Goal: Transaction & Acquisition: Purchase product/service

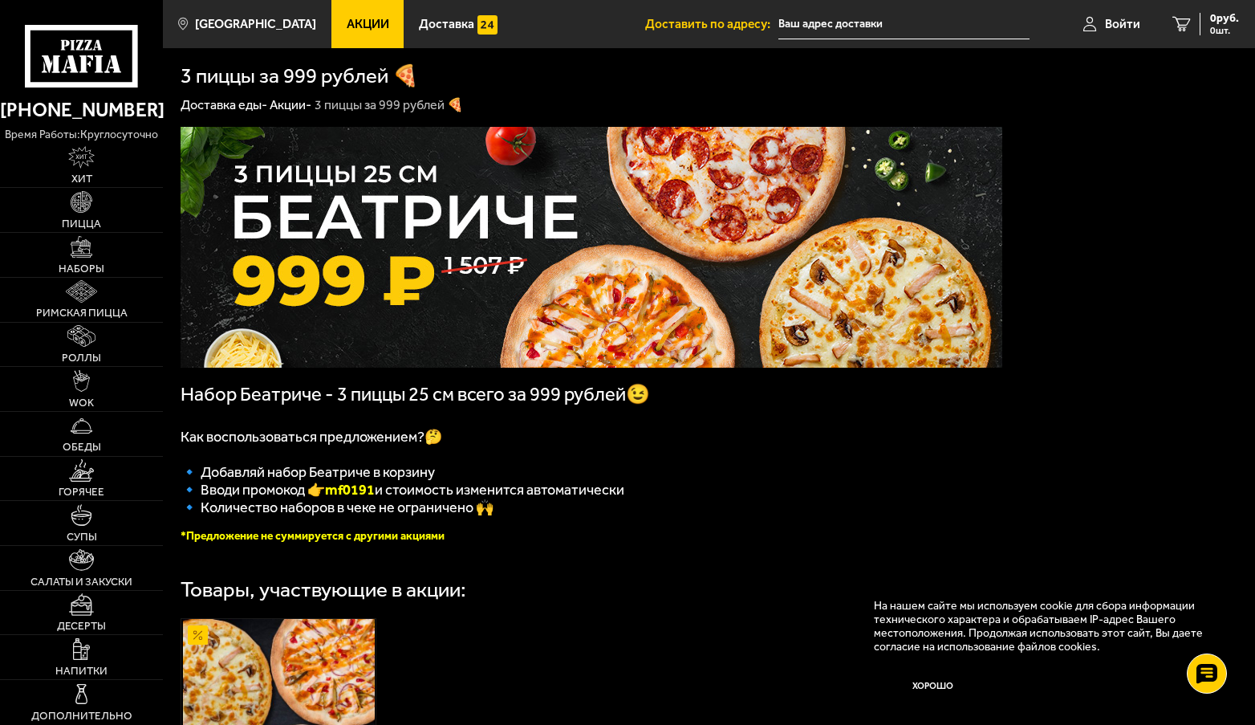
click at [543, 396] on span "Набор Беатриче - 3 пиццы 25 см всего за 999 рублей😉" at bounding box center [415, 394] width 469 height 22
click at [308, 403] on span "Набор Беатриче - 3 пиццы 25 см всего за 999 рублей😉" at bounding box center [415, 394] width 469 height 22
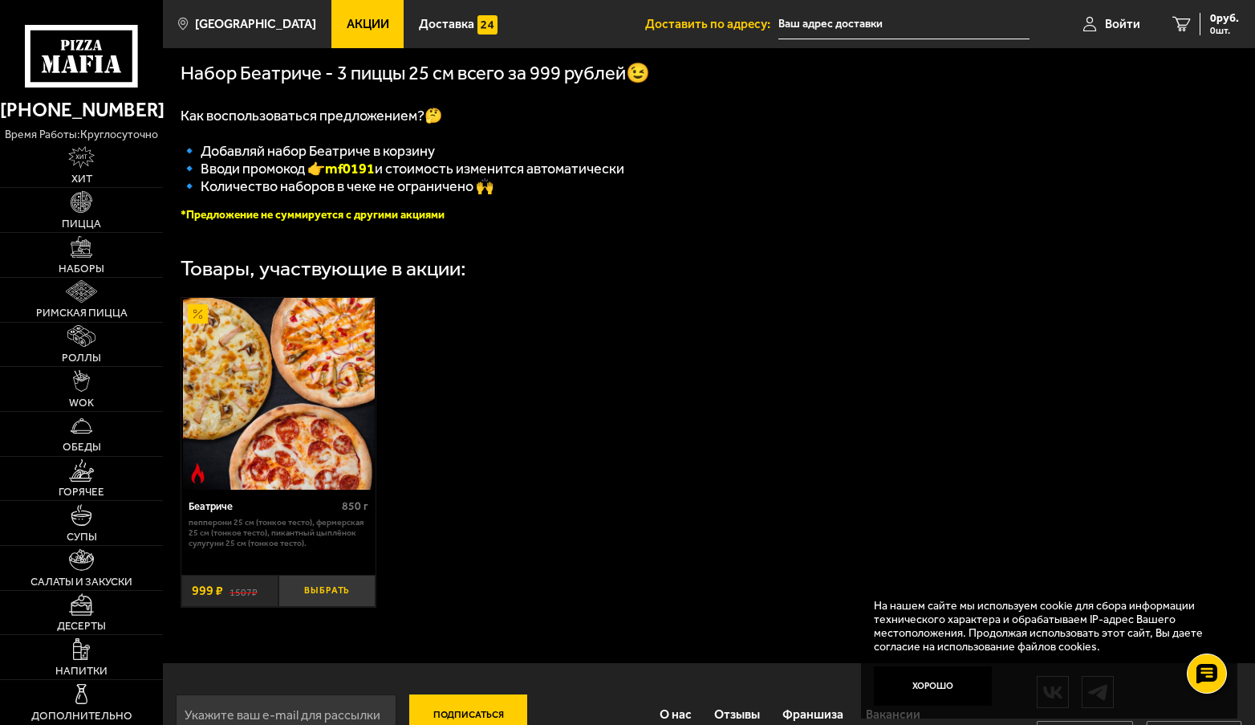
scroll to position [374, 0]
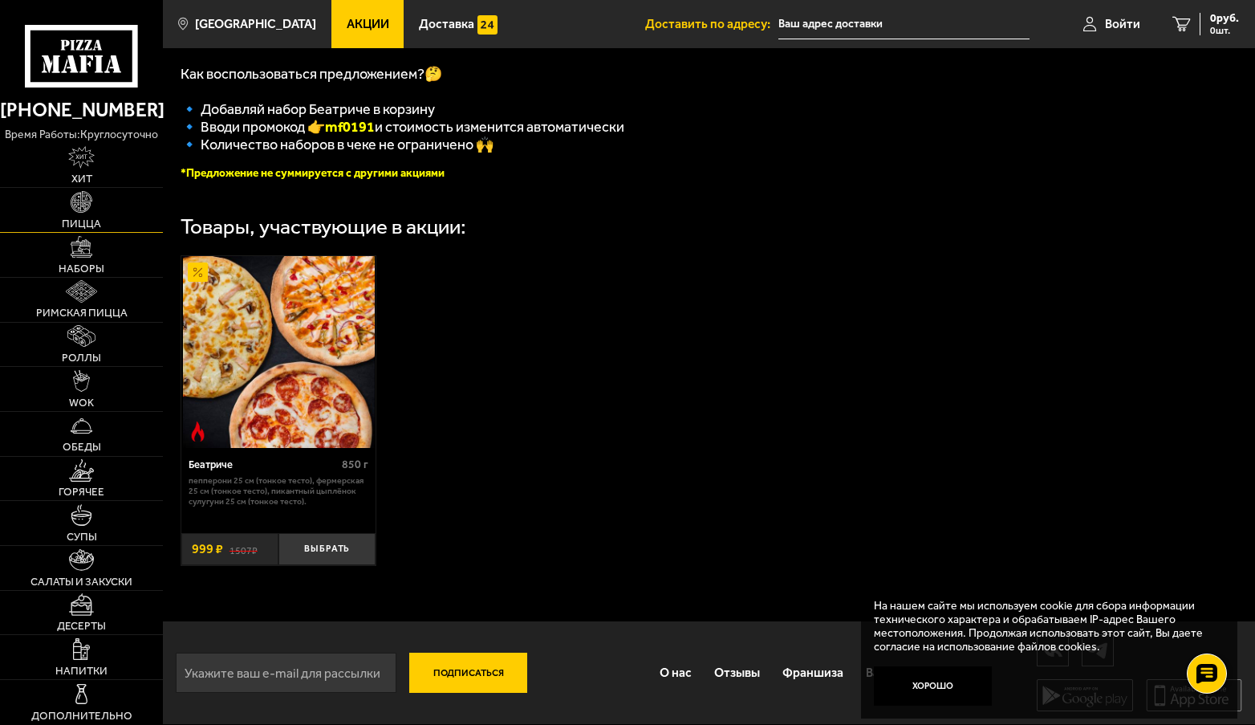
click at [93, 226] on span "Пицца" at bounding box center [81, 223] width 39 height 11
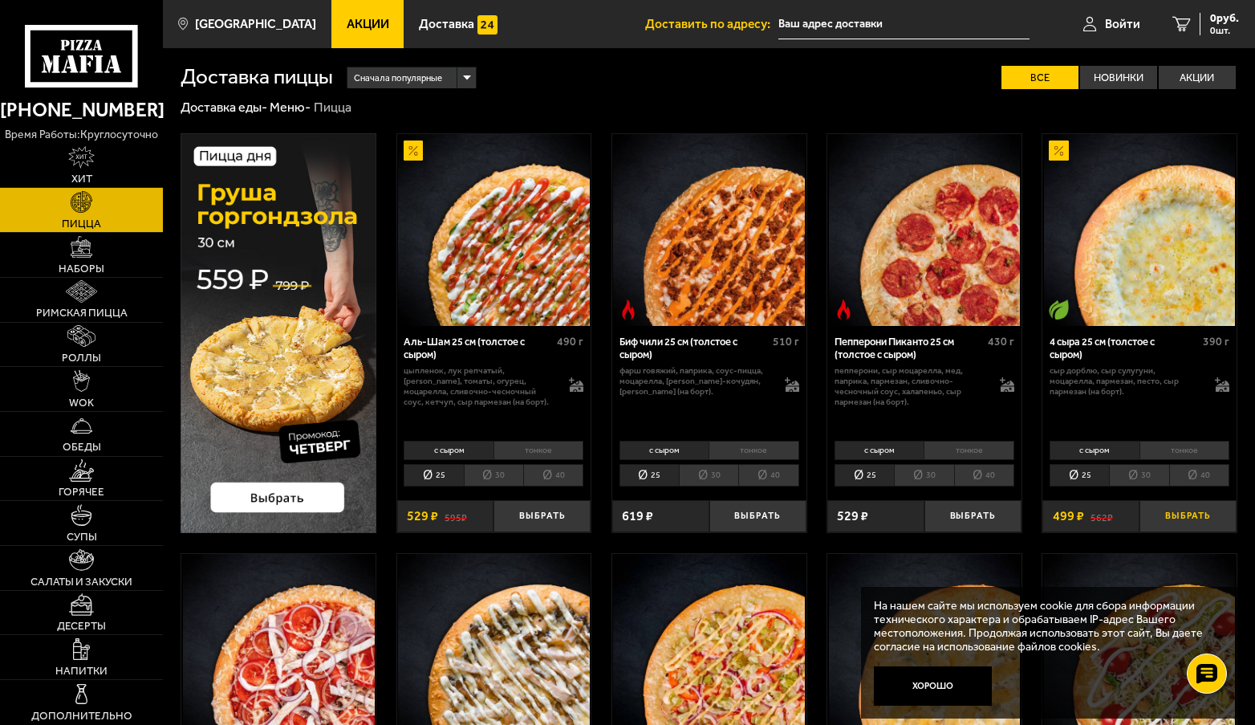
click at [1200, 512] on button "Выбрать" at bounding box center [1188, 516] width 97 height 32
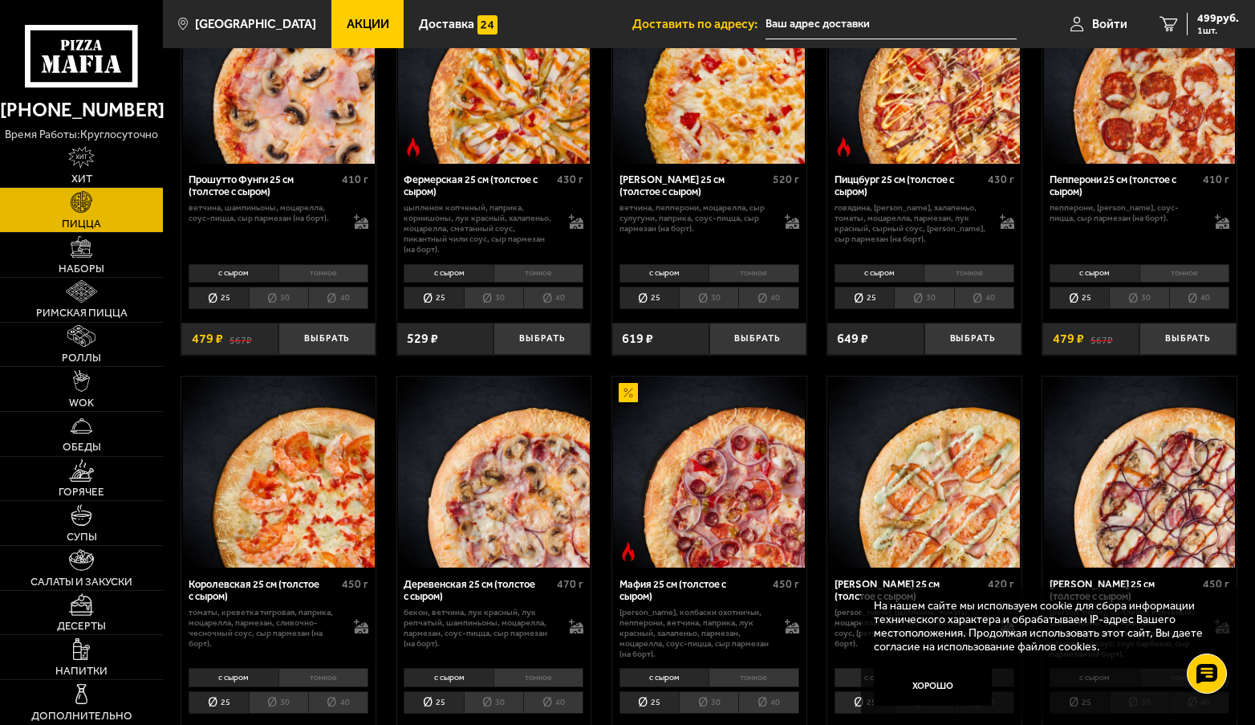
scroll to position [1124, 0]
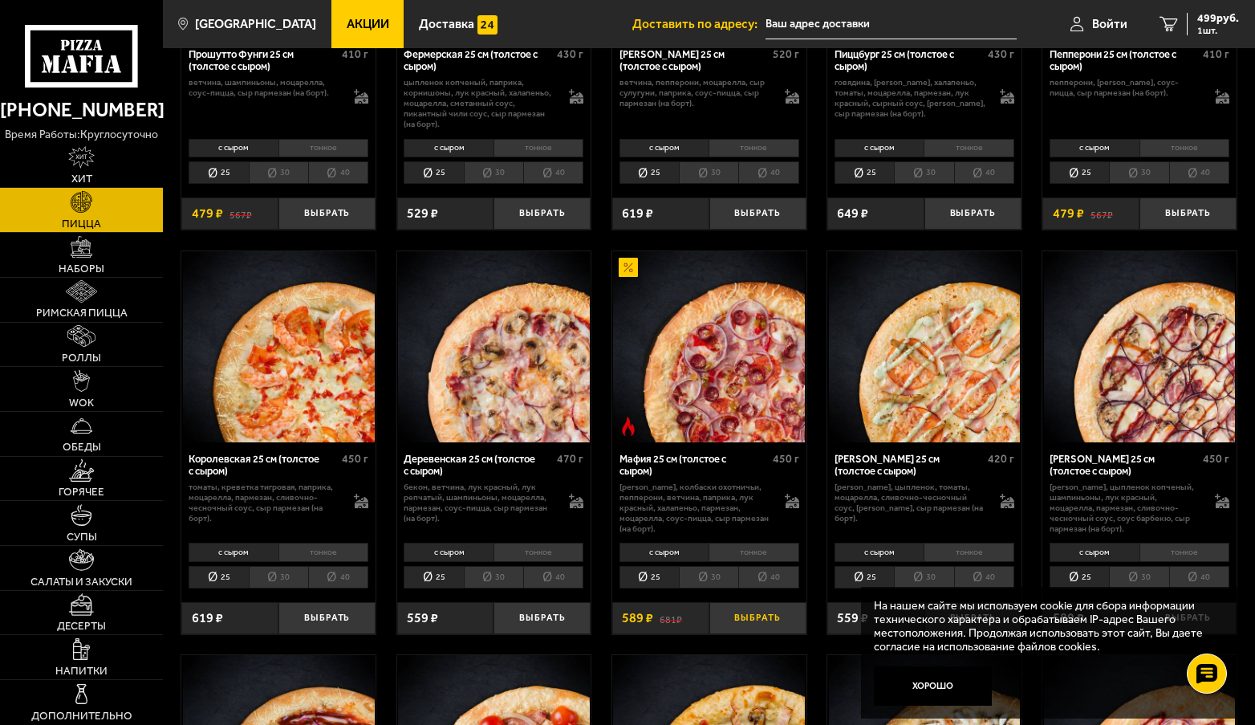
click at [753, 619] on button "Выбрать" at bounding box center [757, 618] width 97 height 32
click at [777, 23] on input "text" at bounding box center [884, 25] width 251 height 30
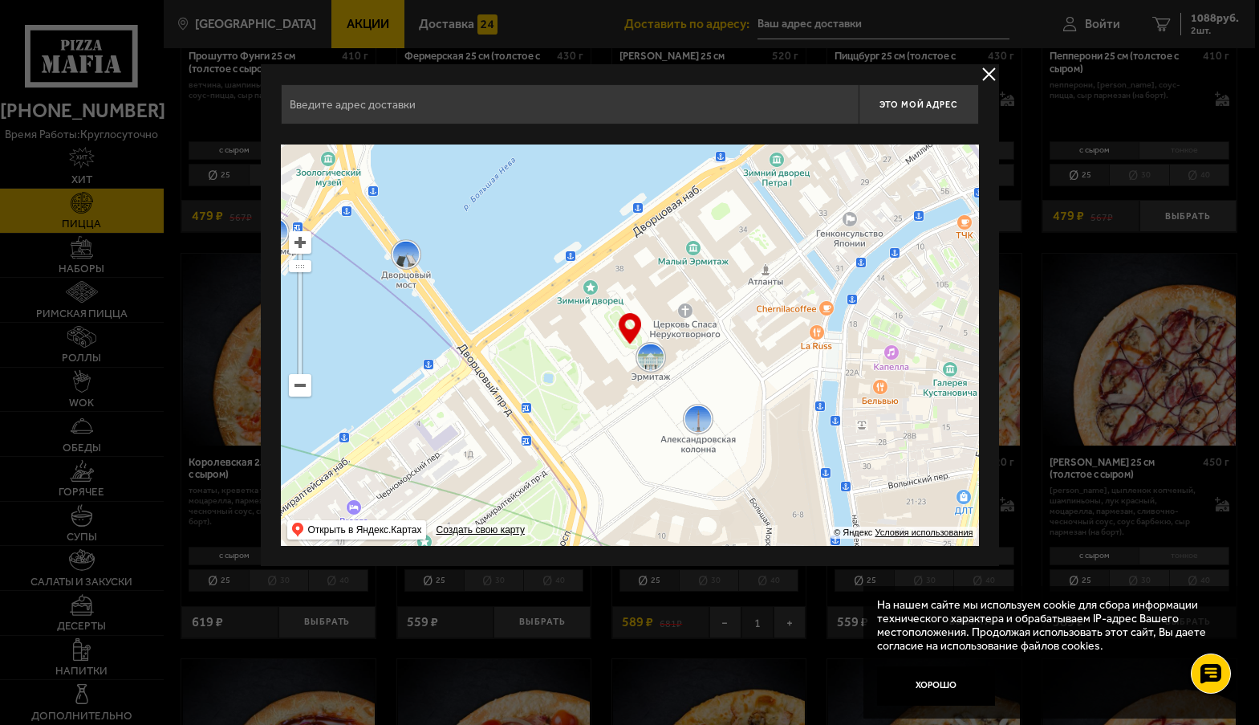
drag, startPoint x: 489, startPoint y: 395, endPoint x: 614, endPoint y: 527, distance: 182.2
click at [610, 521] on ymaps at bounding box center [630, 344] width 698 height 401
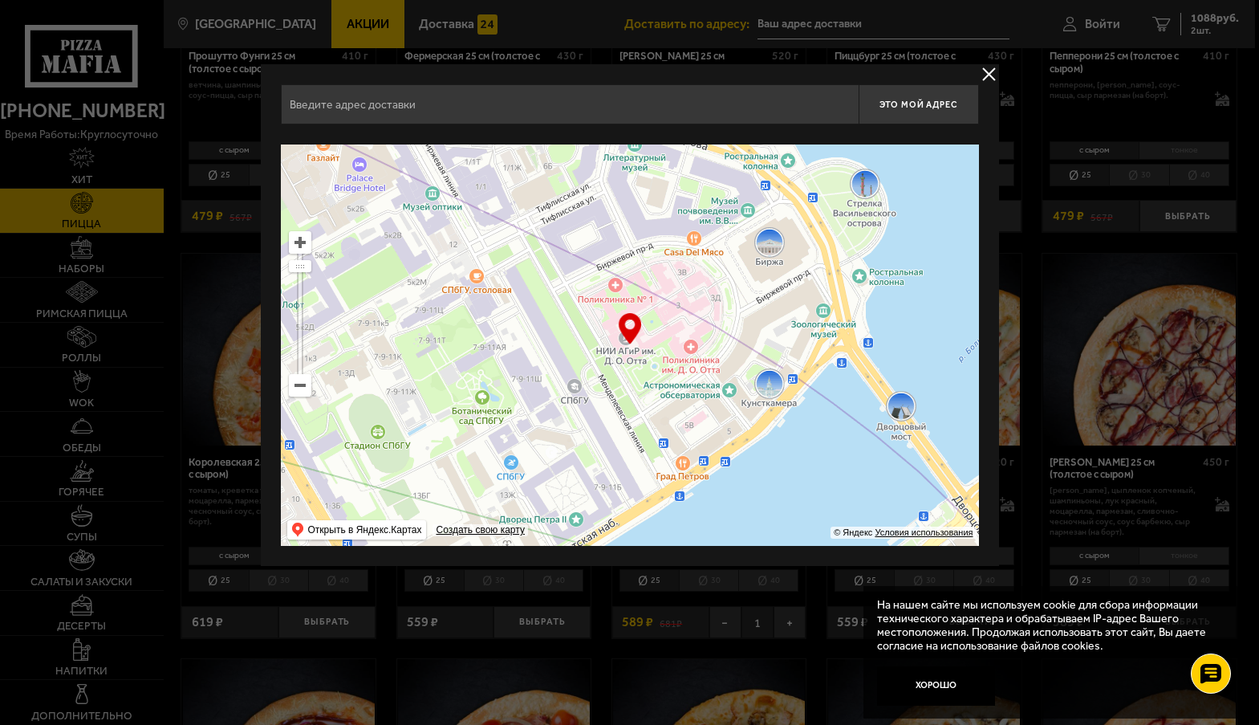
drag, startPoint x: 672, startPoint y: 486, endPoint x: 958, endPoint y: 499, distance: 286.8
click at [958, 499] on ymaps at bounding box center [630, 344] width 698 height 401
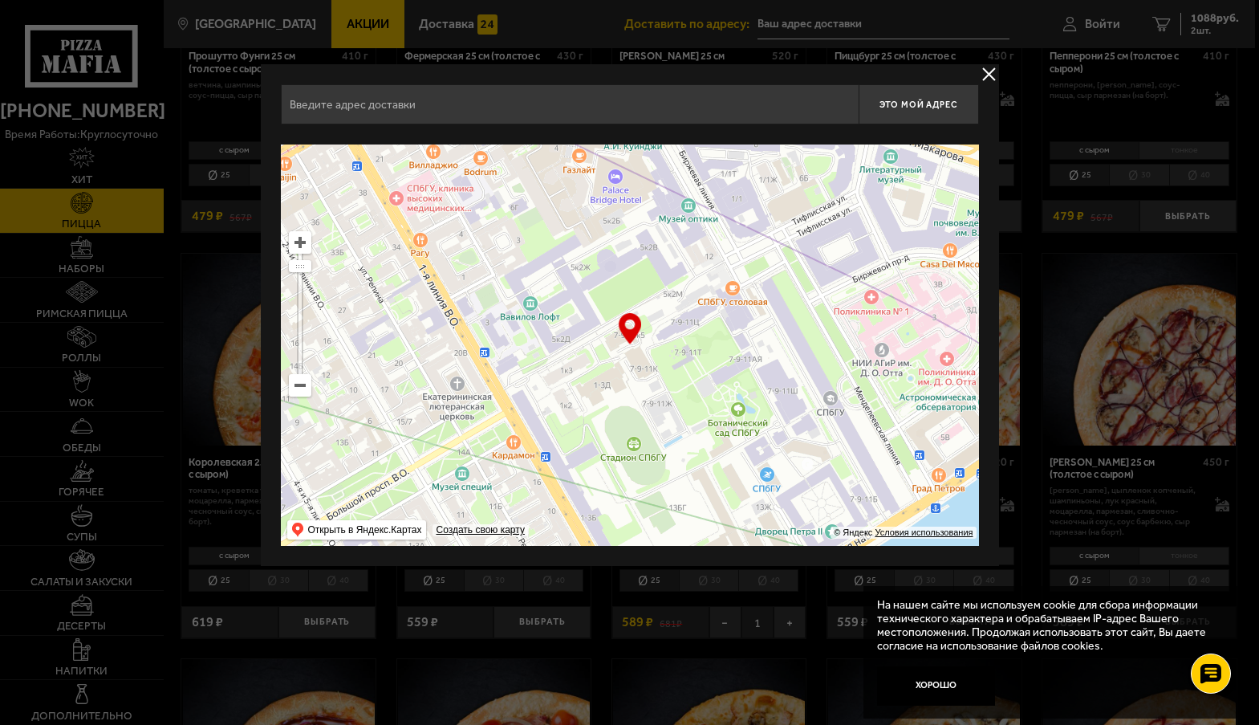
drag, startPoint x: 727, startPoint y: 376, endPoint x: 982, endPoint y: 387, distance: 255.5
click at [982, 387] on div "Это мой адрес Найдите адрес перетащив карту … © Яндекс Условия использования От…" at bounding box center [630, 315] width 738 height 502
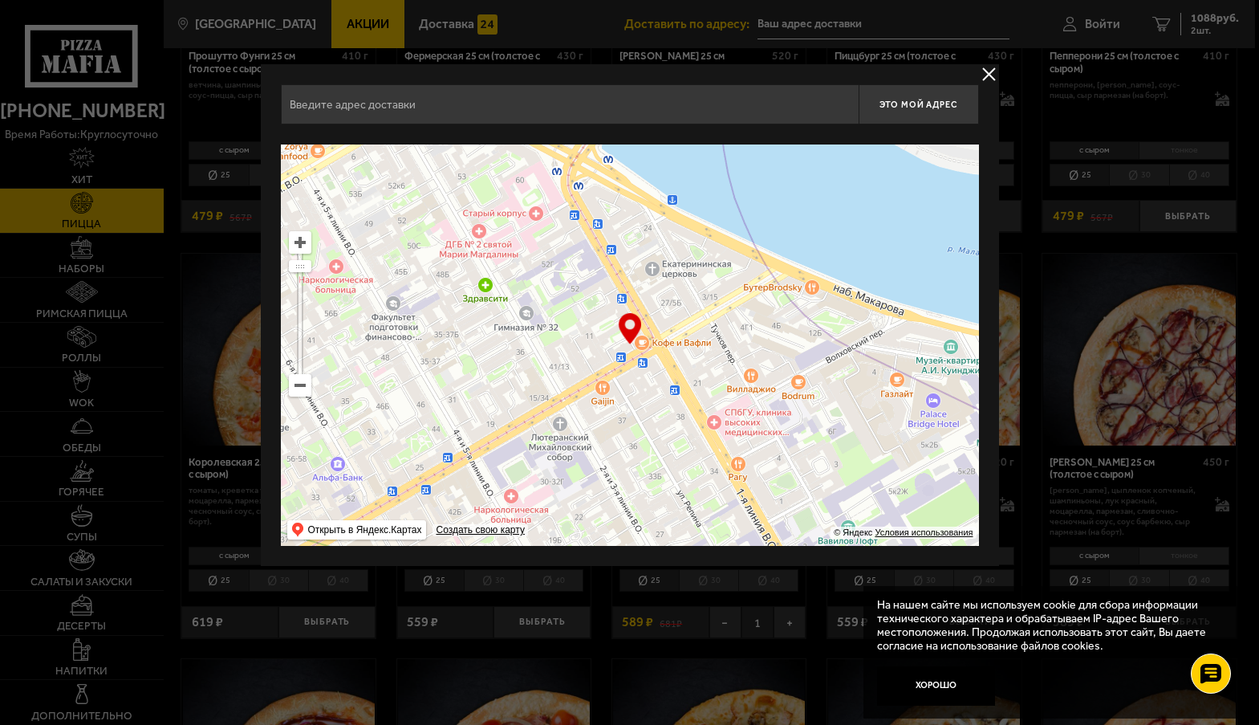
drag, startPoint x: 737, startPoint y: 399, endPoint x: 1061, endPoint y: 591, distance: 377.1
click at [1073, 609] on div "[PHONE_NUMBER] время работы: круглосуточно [PERSON_NAME] Наборы Римская пицца Р…" at bounding box center [627, 634] width 1255 height 3516
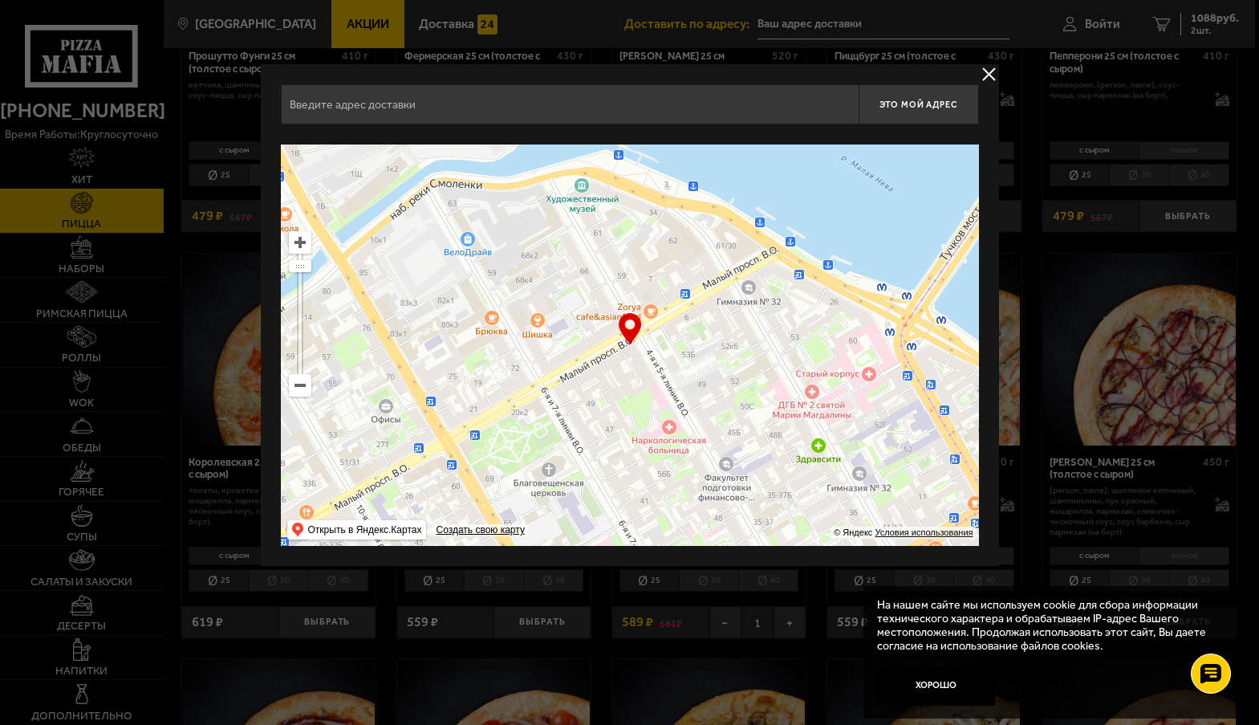
drag, startPoint x: 724, startPoint y: 453, endPoint x: 996, endPoint y: 687, distance: 358.5
click at [996, 687] on div "[PHONE_NUMBER] время работы: круглосуточно [PERSON_NAME] Наборы Римская пицца Р…" at bounding box center [627, 634] width 1255 height 3516
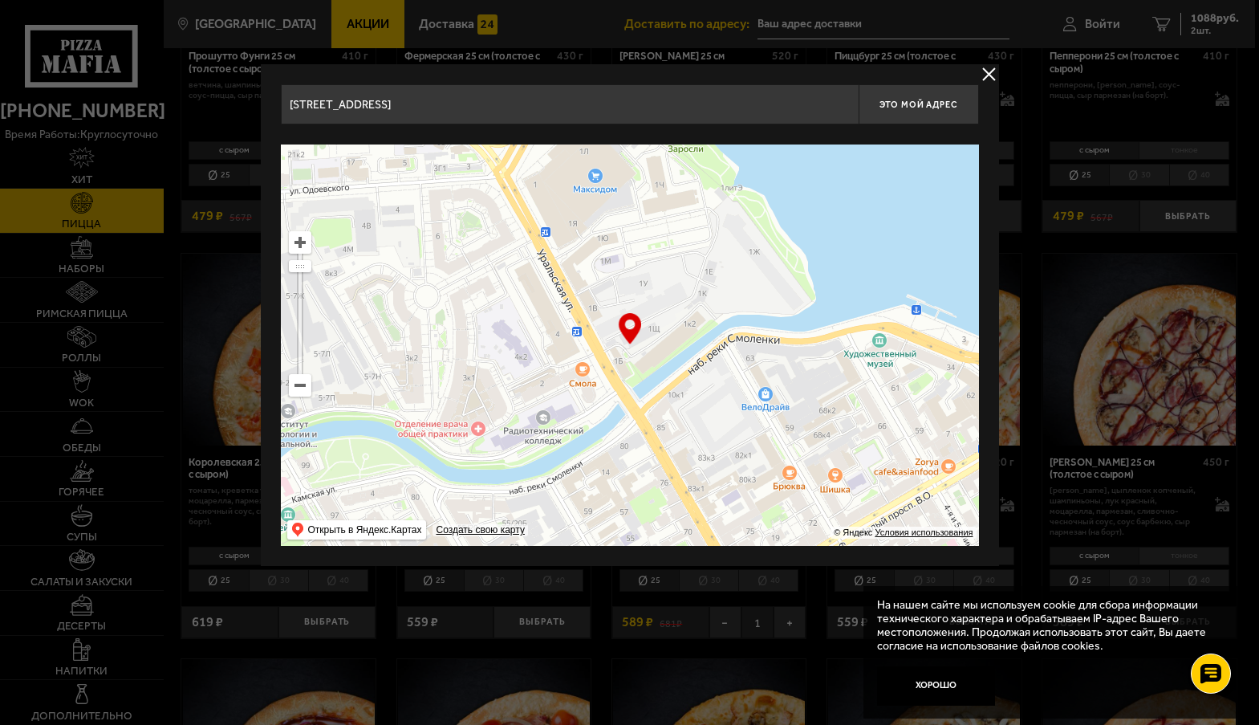
drag, startPoint x: 699, startPoint y: 366, endPoint x: 997, endPoint y: 521, distance: 335.6
click at [997, 521] on div "[STREET_ADDRESS] Это мой адрес Найдите адрес перетащив карту … © Яндекс Условия…" at bounding box center [630, 315] width 738 height 502
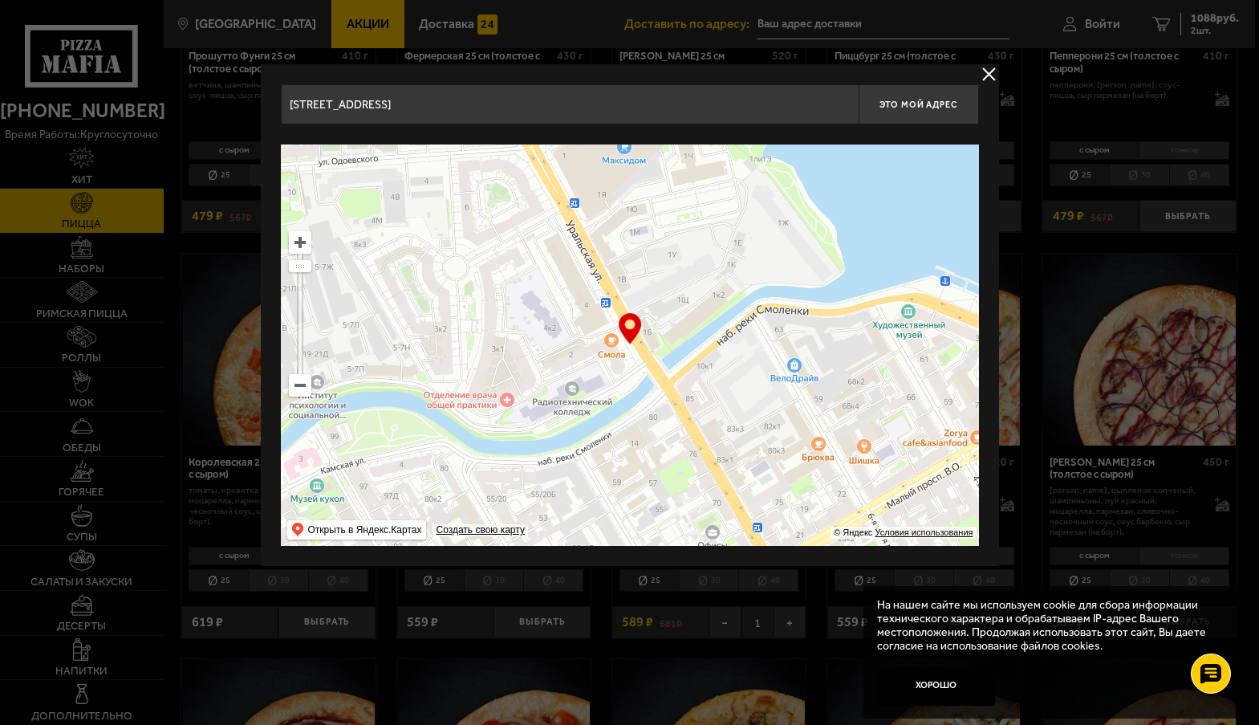
drag, startPoint x: 690, startPoint y: 490, endPoint x: 1010, endPoint y: 612, distance: 341.6
click at [1017, 616] on div "[PHONE_NUMBER] время работы: круглосуточно [PERSON_NAME] Наборы Римская пицца Р…" at bounding box center [627, 634] width 1255 height 3516
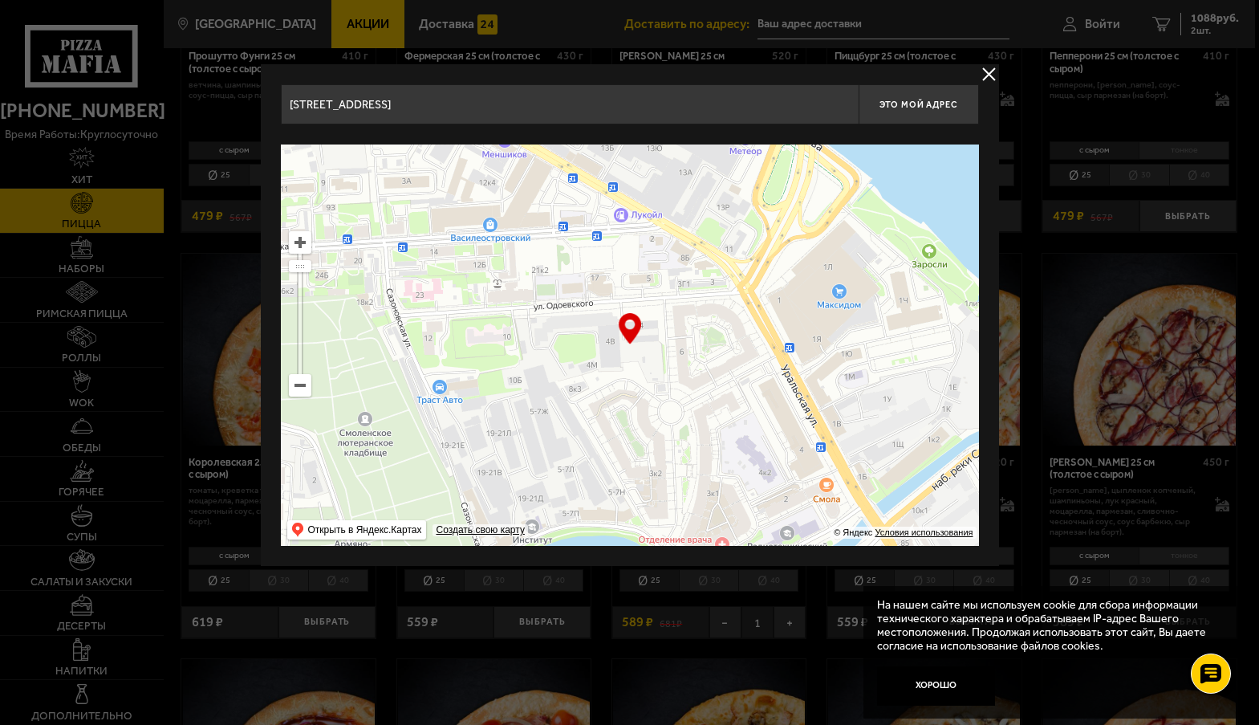
drag, startPoint x: 790, startPoint y: 481, endPoint x: 979, endPoint y: 616, distance: 232.3
click at [982, 620] on div "[PHONE_NUMBER] время работы: круглосуточно [PERSON_NAME] Наборы Римская пицца Р…" at bounding box center [627, 634] width 1255 height 3516
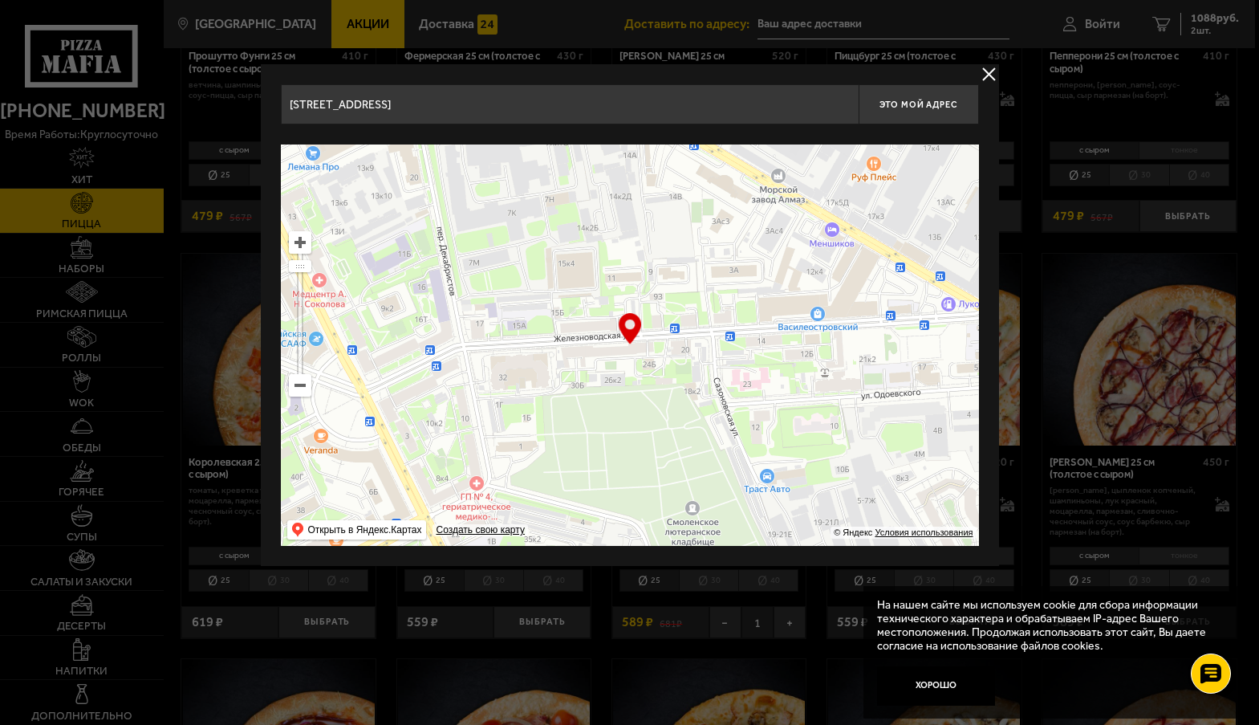
drag, startPoint x: 482, startPoint y: 339, endPoint x: 815, endPoint y: 438, distance: 348.1
click at [815, 438] on ymaps at bounding box center [630, 344] width 698 height 401
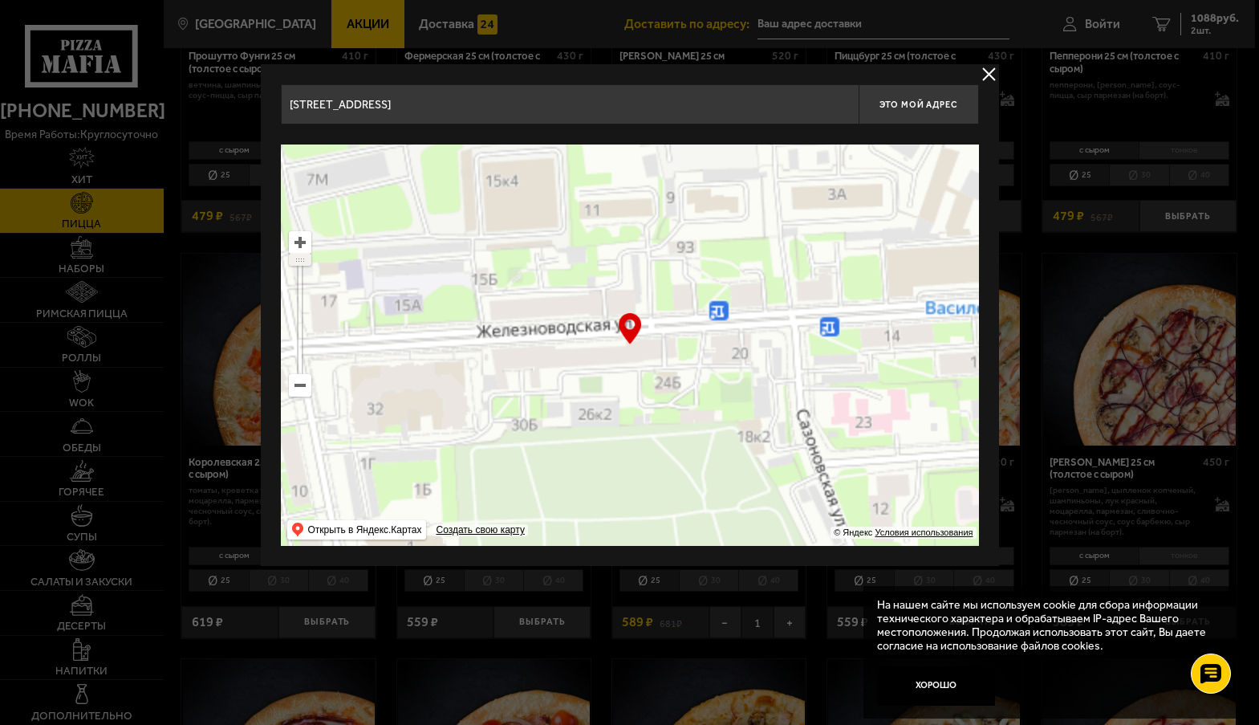
drag, startPoint x: 303, startPoint y: 269, endPoint x: 303, endPoint y: 255, distance: 13.6
click at [303, 255] on ymaps at bounding box center [300, 259] width 21 height 10
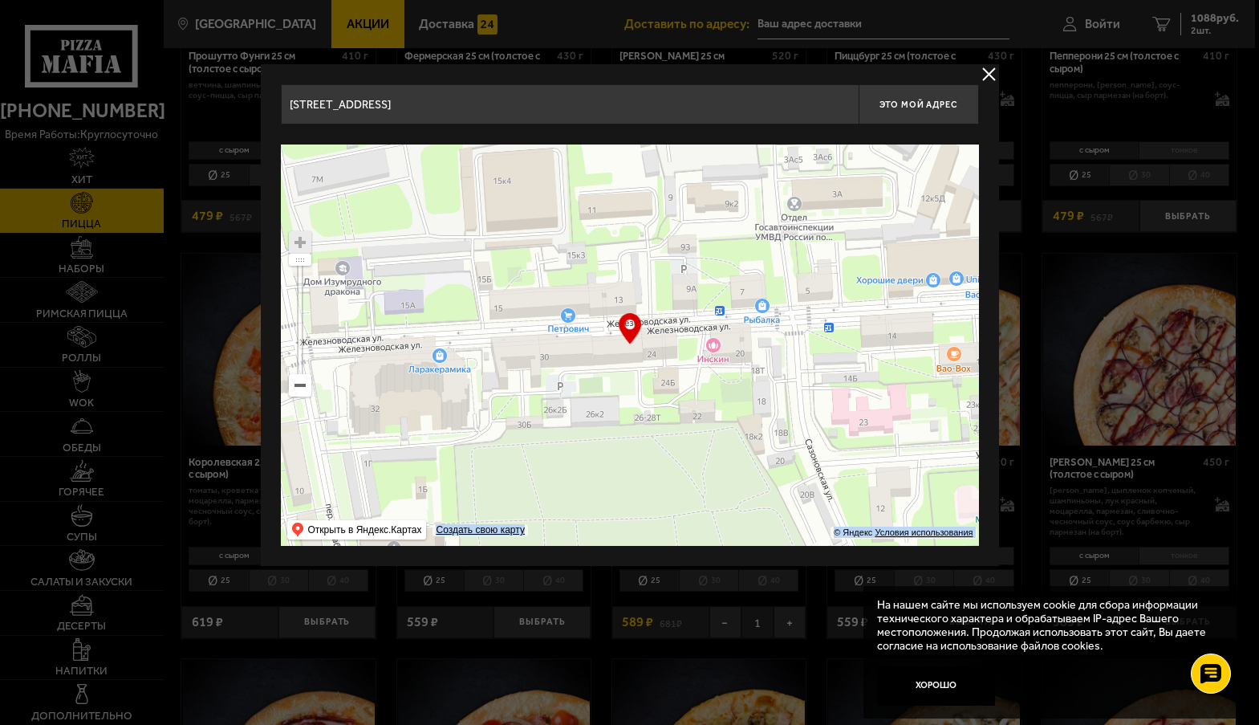
drag, startPoint x: 626, startPoint y: 331, endPoint x: 624, endPoint y: 371, distance: 40.2
click at [624, 371] on div "… © Яндекс Условия использования Открыть в Яндекс.Картах Создать свою карту" at bounding box center [630, 344] width 698 height 401
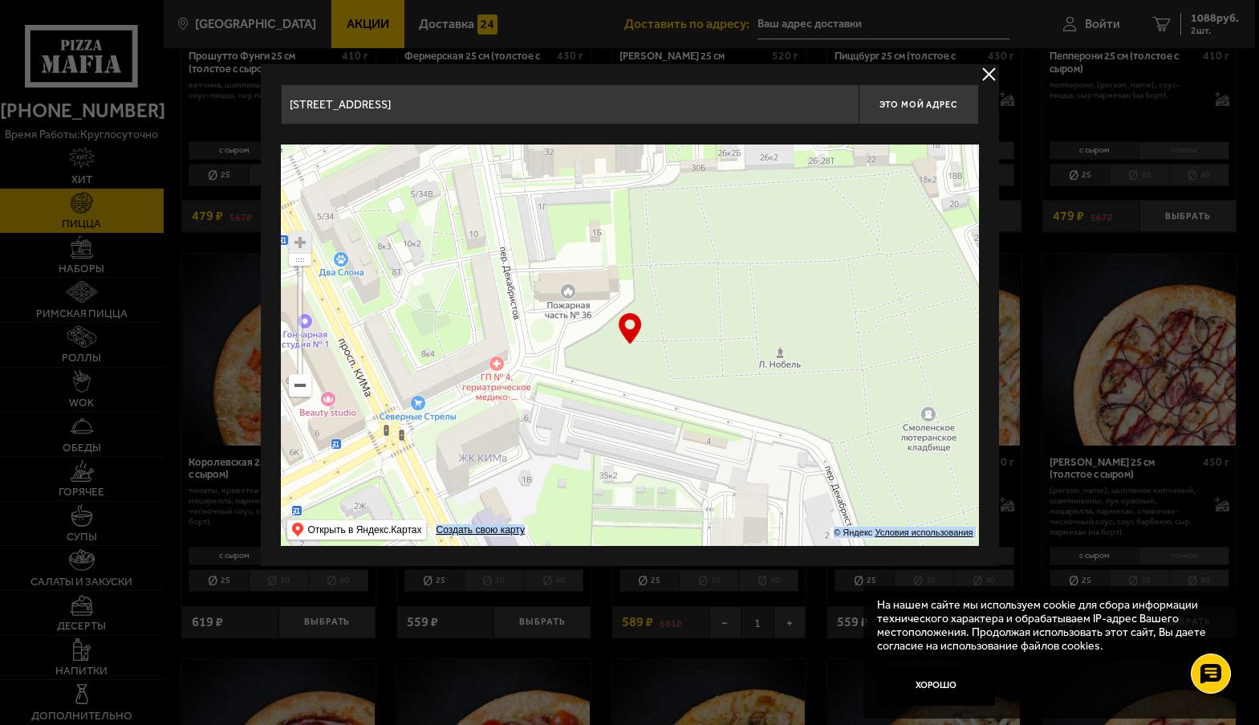
drag, startPoint x: 582, startPoint y: 424, endPoint x: 756, endPoint y: 167, distance: 310.3
click at [756, 167] on ymaps at bounding box center [630, 344] width 698 height 401
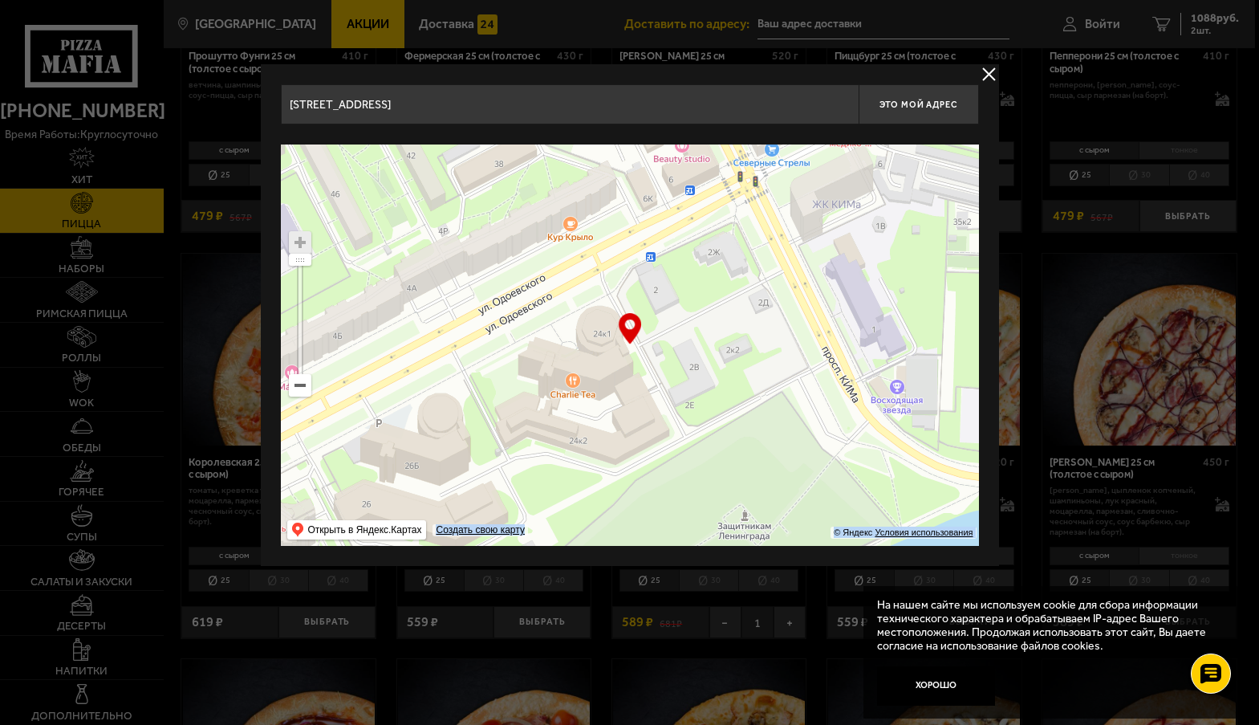
drag, startPoint x: 646, startPoint y: 459, endPoint x: 1000, endPoint y: 205, distance: 435.4
click at [1000, 205] on main "[GEOGRAPHIC_DATA] Все Акции Доставка Личный кабинет Акции Доставка Доставить по…" at bounding box center [709, 634] width 1092 height 3516
type input "[STREET_ADDRESS]"
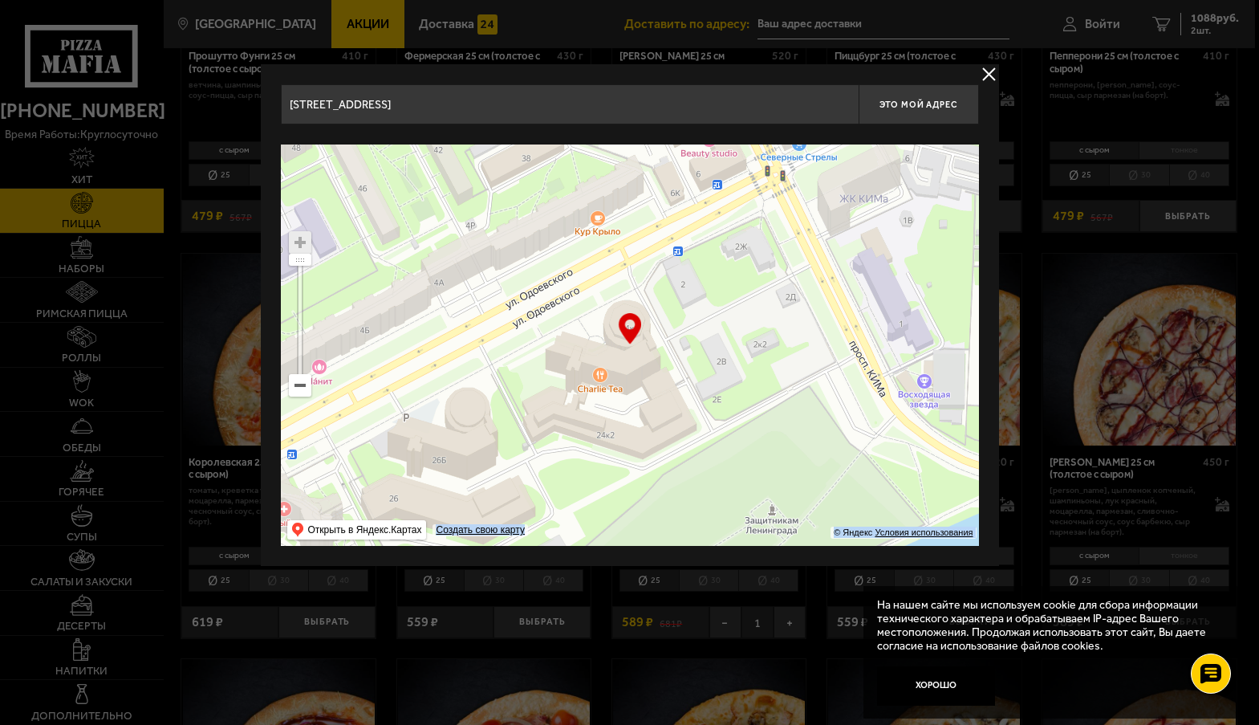
drag, startPoint x: 792, startPoint y: 301, endPoint x: 819, endPoint y: 295, distance: 27.9
click at [819, 295] on ymaps at bounding box center [630, 344] width 698 height 401
click at [902, 104] on span "Это мой адрес" at bounding box center [918, 105] width 77 height 10
type input "[STREET_ADDRESS]"
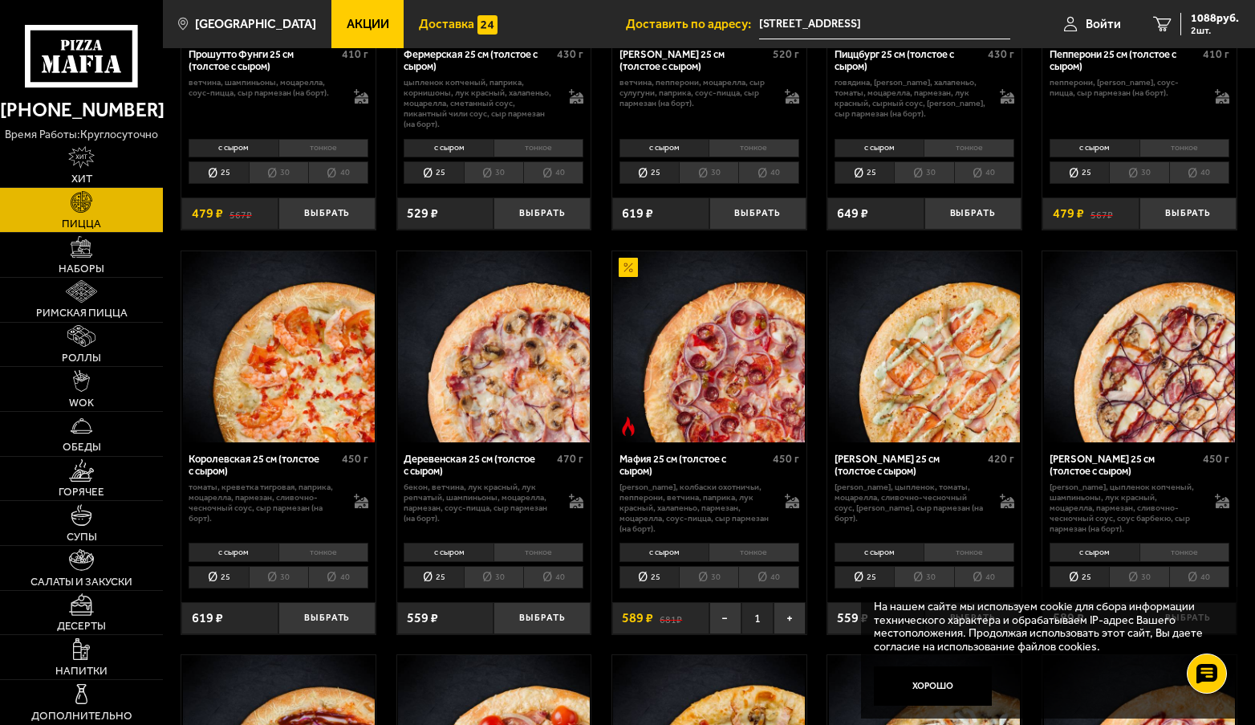
click at [478, 28] on img at bounding box center [487, 24] width 19 height 19
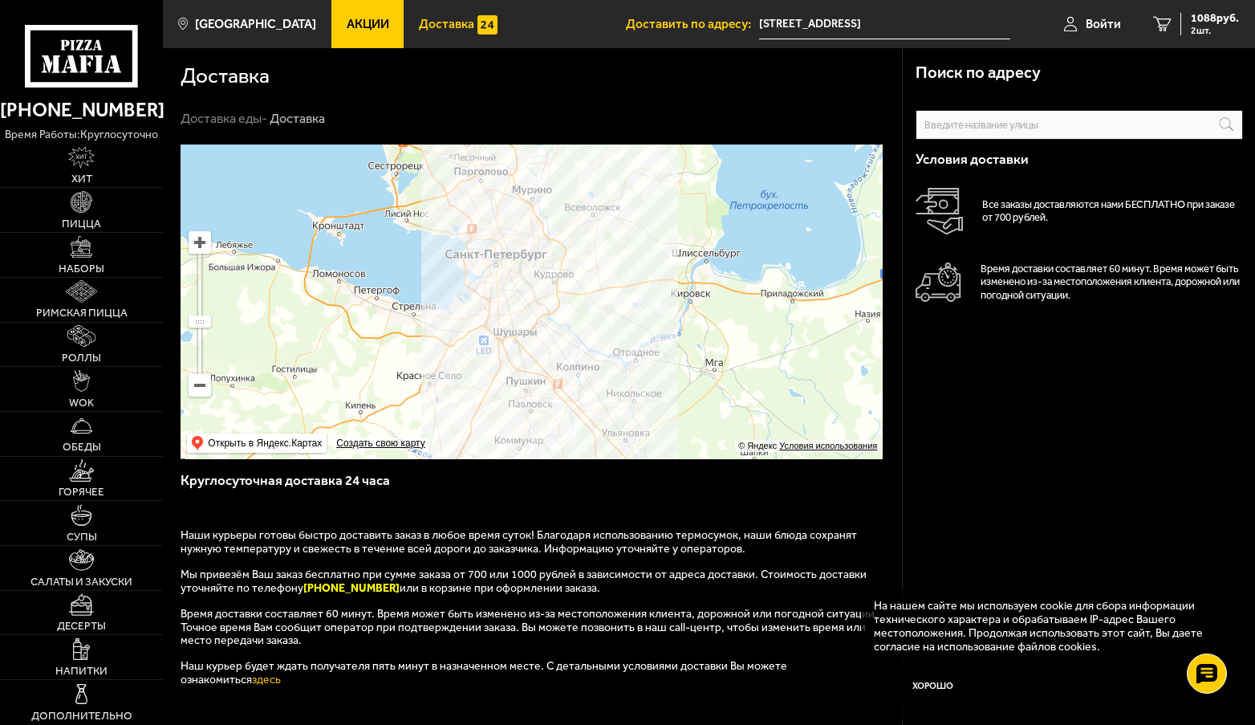
click at [0, 0] on input "text" at bounding box center [0, 0] width 0 height 0
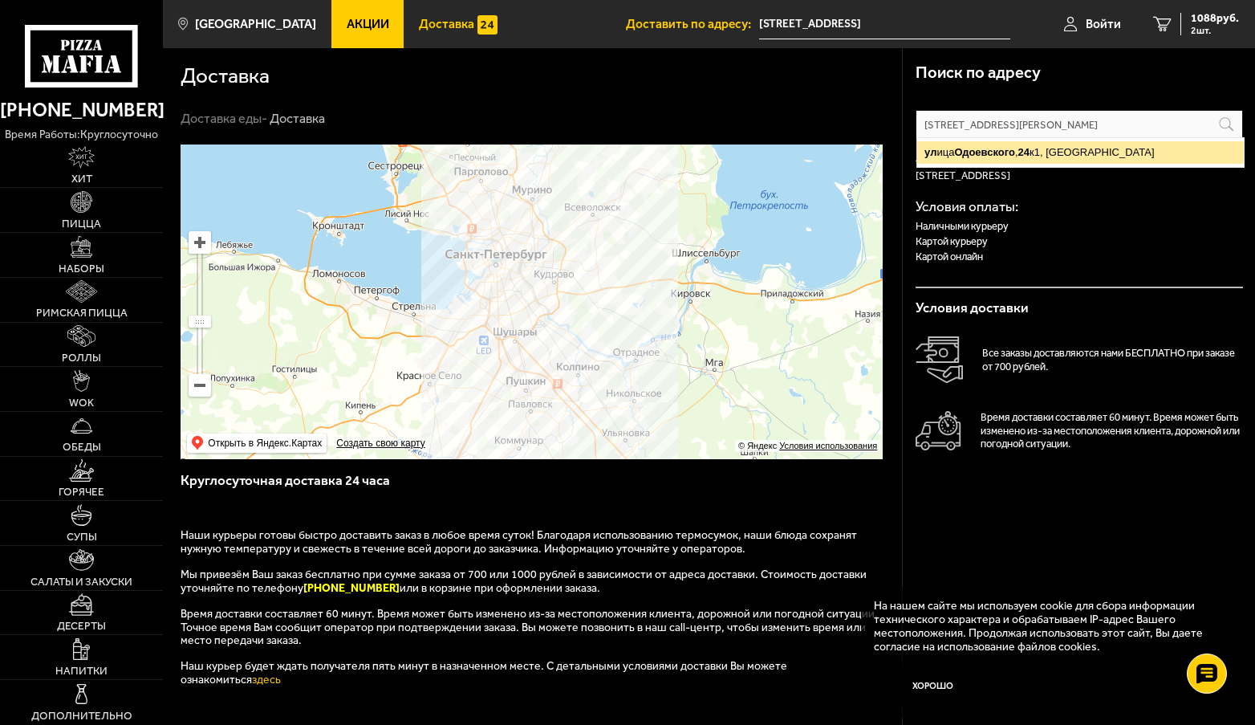
click at [1029, 156] on ymaps "24" at bounding box center [1023, 152] width 11 height 12
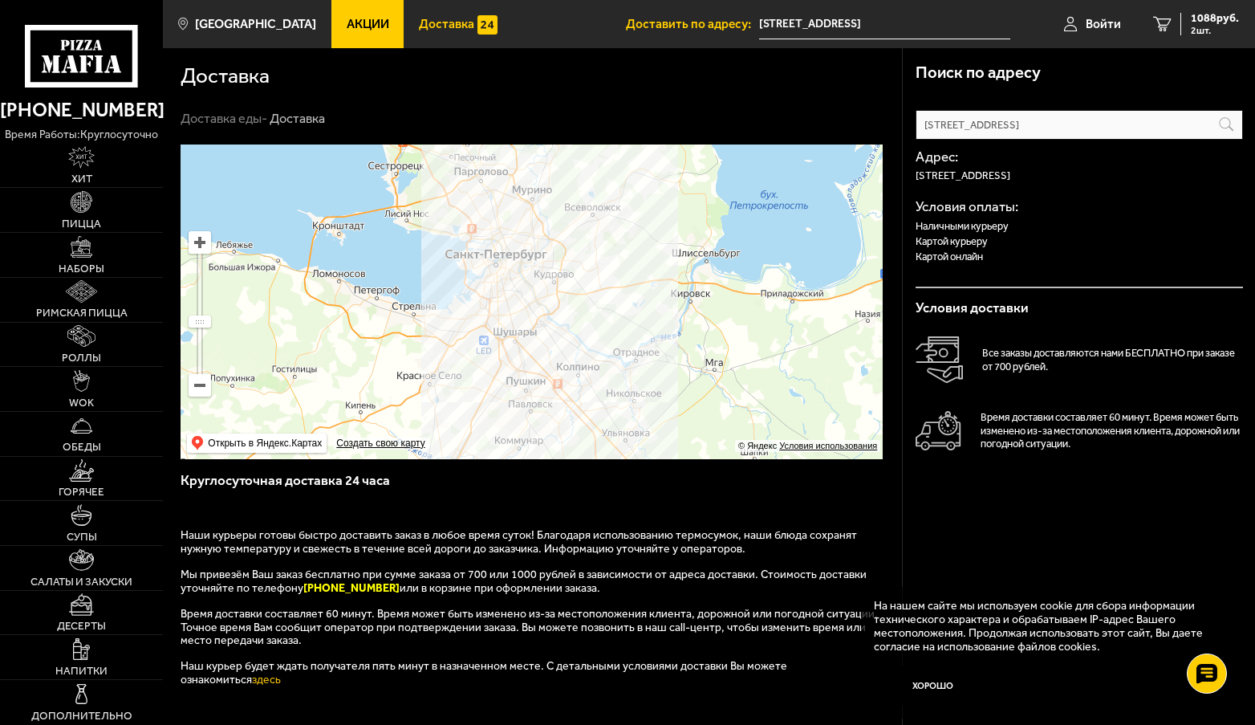
click at [949, 226] on p "Наличными курьеру" at bounding box center [1079, 226] width 327 height 10
click at [945, 209] on h4 "Условия оплаты:" at bounding box center [1079, 207] width 327 height 14
click at [978, 211] on h4 "Условия оплаты:" at bounding box center [1079, 207] width 327 height 14
click at [988, 211] on h4 "Условия оплаты:" at bounding box center [1079, 207] width 327 height 14
click at [996, 216] on div "Адрес: [STREET_ADDRESS] оплаты: Наличными курьеру Картой курьеру Картой онлайн" at bounding box center [1079, 214] width 327 height 148
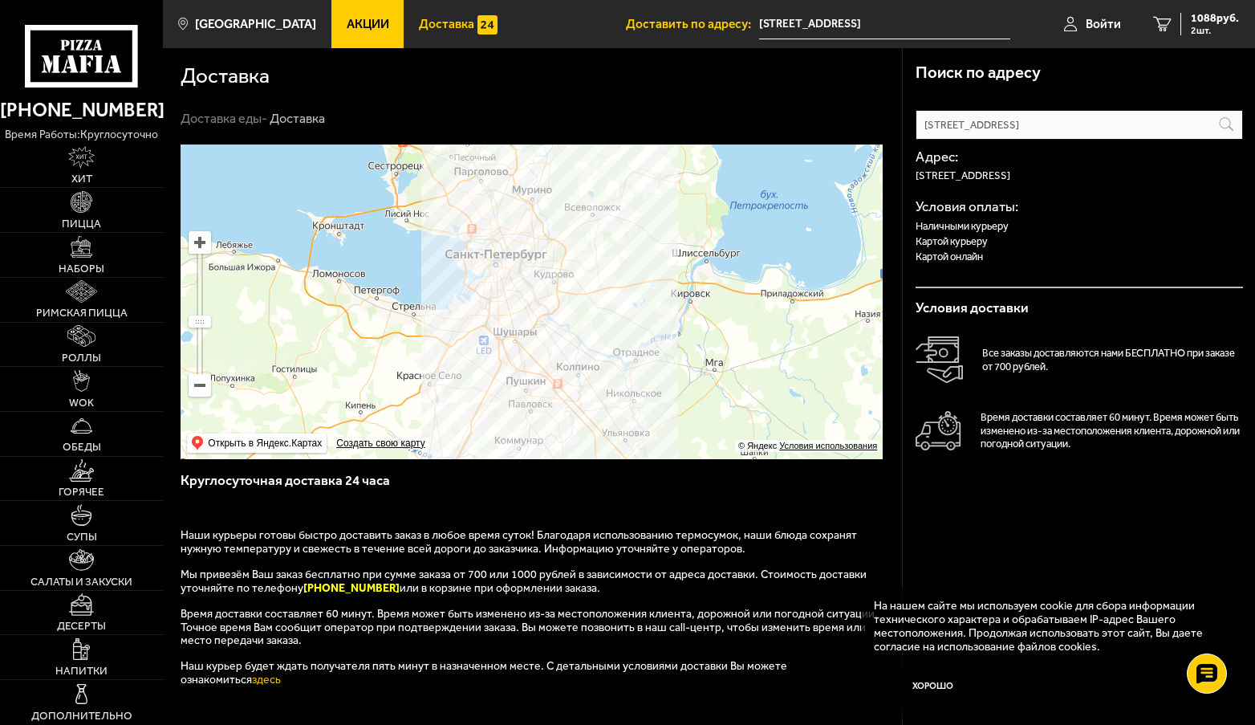
click at [993, 230] on p "Наличными курьеру" at bounding box center [1079, 226] width 327 height 10
click at [993, 231] on p "Наличными курьеру" at bounding box center [1079, 226] width 327 height 10
click at [995, 231] on p "Наличными курьеру" at bounding box center [1079, 226] width 327 height 10
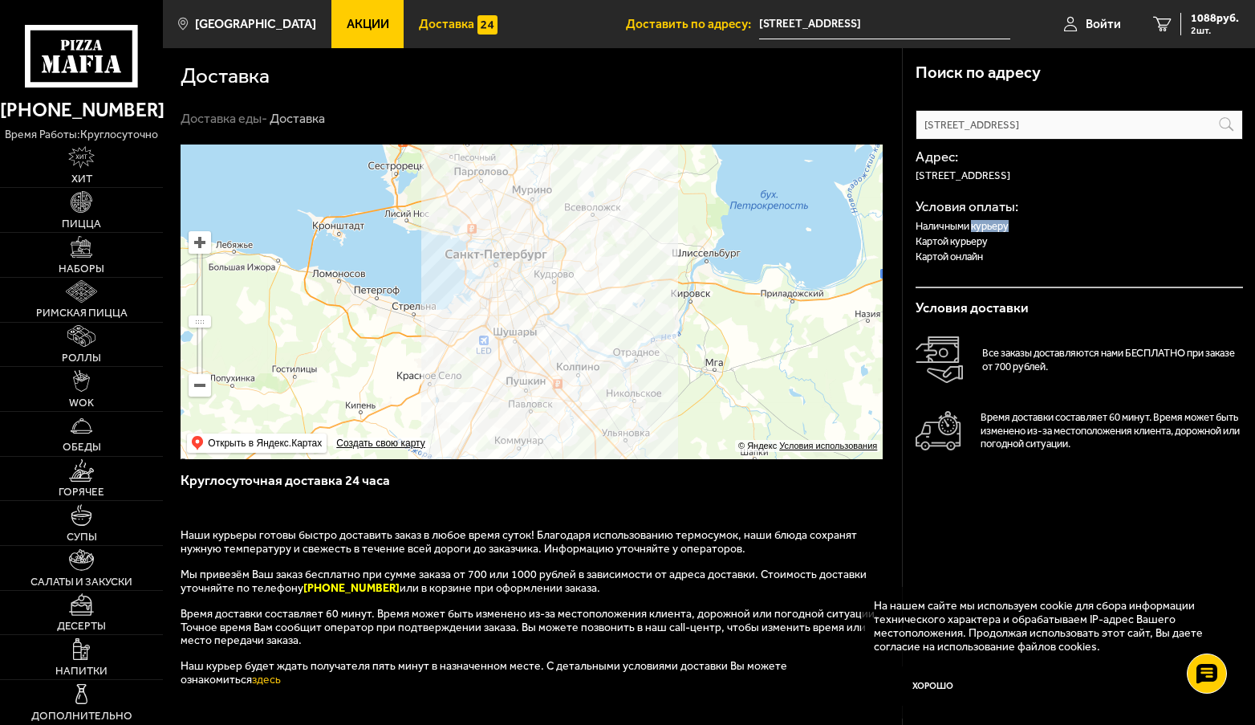
click at [1004, 230] on p "Наличными курьеру" at bounding box center [1079, 226] width 327 height 10
click at [1004, 229] on p "Наличными курьеру" at bounding box center [1079, 226] width 327 height 10
click at [945, 425] on img at bounding box center [939, 430] width 46 height 39
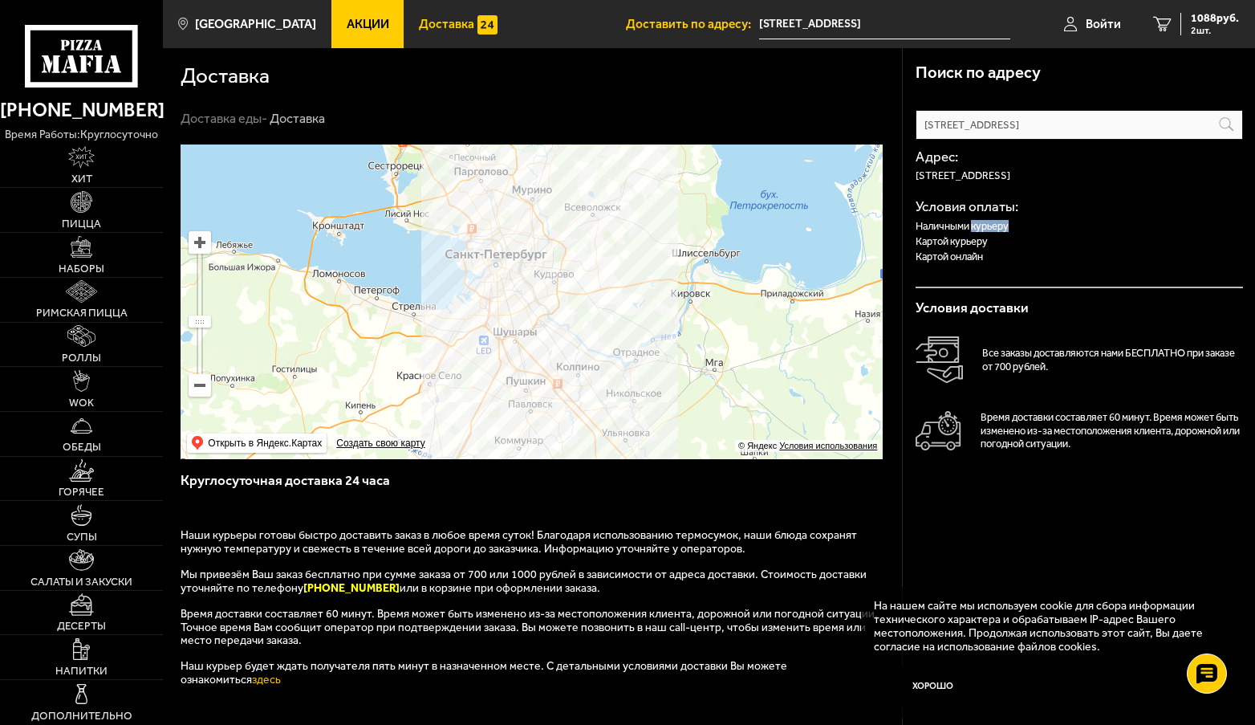
click at [945, 425] on img at bounding box center [939, 430] width 46 height 39
click at [949, 356] on img at bounding box center [939, 359] width 47 height 47
click at [941, 348] on img at bounding box center [939, 359] width 47 height 47
click at [994, 428] on p "Время доставки составляет 60 минут. Время может быть изменено из-за местоположе…" at bounding box center [1112, 430] width 262 height 39
click at [0, 0] on input "[STREET_ADDRESS]" at bounding box center [0, 0] width 0 height 0
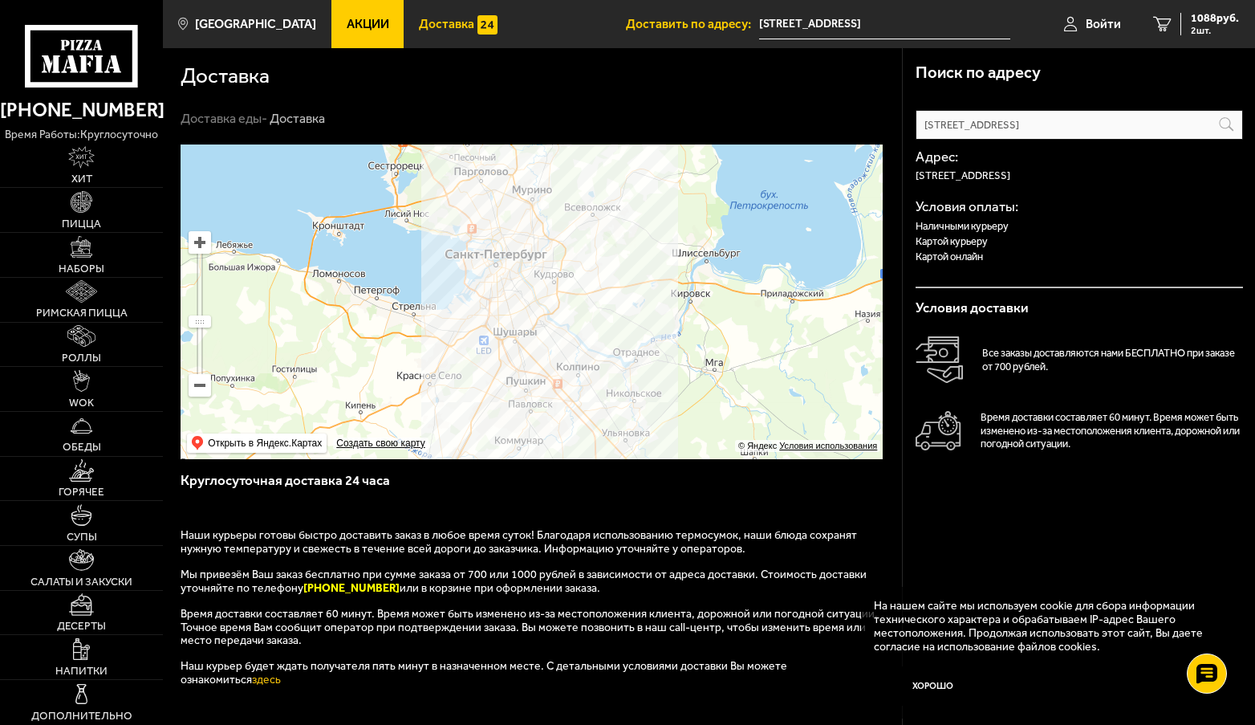
click at [935, 274] on div "Адрес: [STREET_ADDRESS] оплаты: Наличными курьеру Картой курьеру Картой онлайн" at bounding box center [1079, 214] width 327 height 148
click at [949, 275] on div "Адрес: [STREET_ADDRESS] оплаты: Наличными курьеру Картой курьеру Картой онлайн" at bounding box center [1079, 214] width 327 height 148
click at [953, 274] on div "Адрес: [STREET_ADDRESS] оплаты: Наличными курьеру Картой курьеру Картой онлайн" at bounding box center [1079, 214] width 327 height 148
click at [957, 272] on div "Адрес: [STREET_ADDRESS] оплаты: Наличными курьеру Картой курьеру Картой онлайн" at bounding box center [1079, 214] width 327 height 148
click at [966, 271] on div "Адрес: [STREET_ADDRESS] оплаты: Наличными курьеру Картой курьеру Картой онлайн" at bounding box center [1079, 214] width 327 height 148
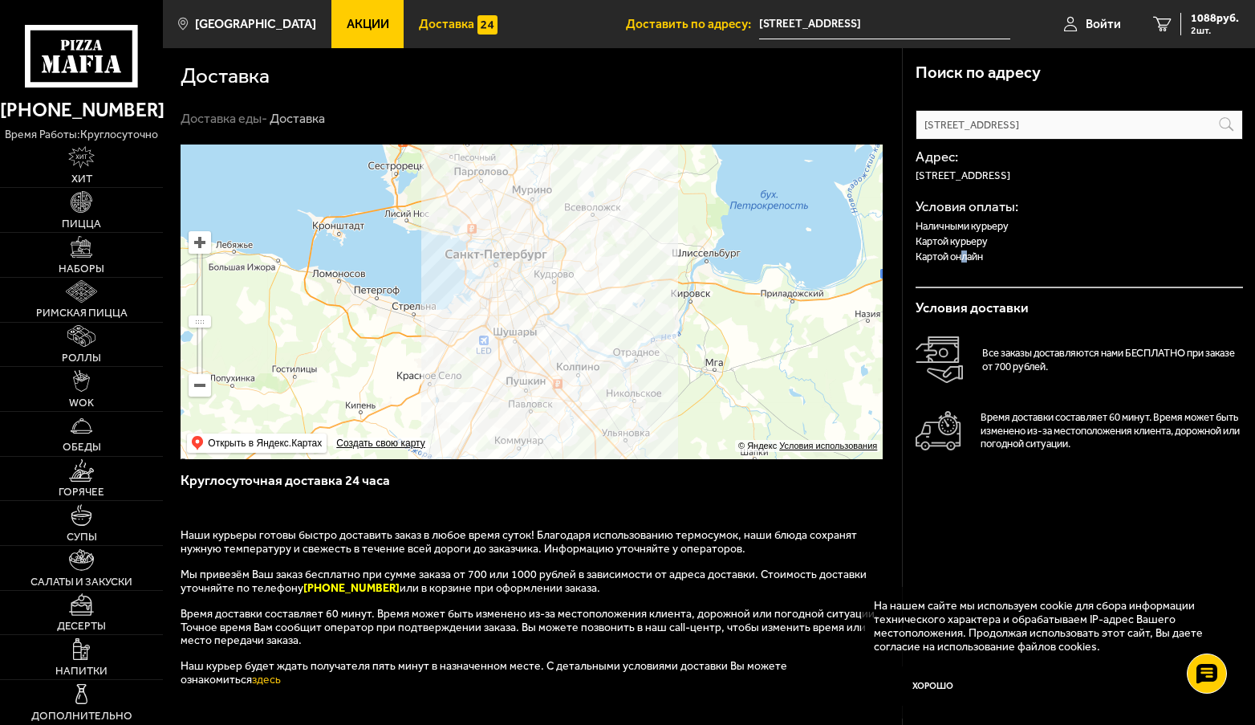
click at [967, 272] on div "Адрес: [STREET_ADDRESS] оплаты: Наличными курьеру Картой курьеру Картой онлайн" at bounding box center [1079, 214] width 327 height 148
click at [985, 278] on div "Адрес: [STREET_ADDRESS] оплаты: Наличными курьеру Картой курьеру Картой онлайн" at bounding box center [1079, 214] width 327 height 148
click at [990, 278] on div "Адрес: [STREET_ADDRESS] оплаты: Наличными курьеру Картой курьеру Картой онлайн" at bounding box center [1079, 214] width 327 height 148
drag, startPoint x: 993, startPoint y: 278, endPoint x: 1026, endPoint y: 274, distance: 33.9
click at [1022, 277] on div "Адрес: [STREET_ADDRESS] оплаты: Наличными курьеру Картой курьеру Картой онлайн" at bounding box center [1079, 214] width 327 height 148
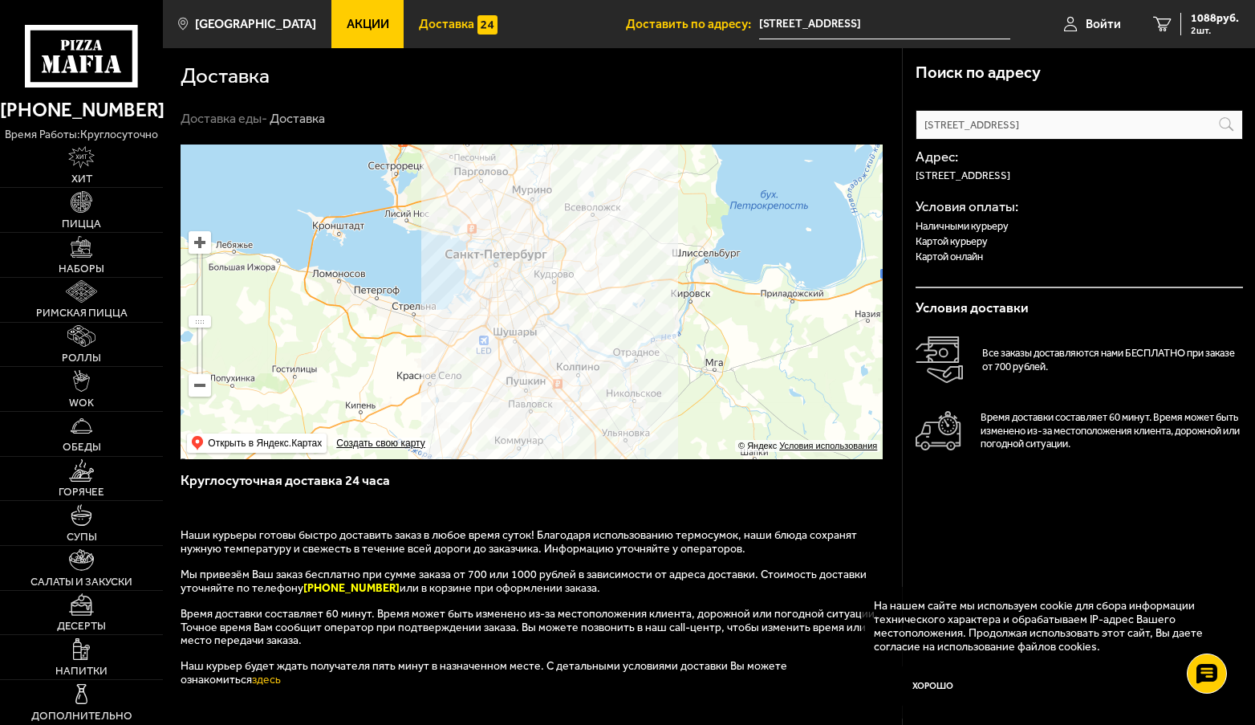
click at [1028, 274] on div "Адрес: [STREET_ADDRESS] оплаты: Наличными курьеру Картой курьеру Картой онлайн" at bounding box center [1079, 214] width 327 height 148
click at [1043, 304] on h3 "Условия доставки" at bounding box center [1079, 308] width 327 height 14
drag, startPoint x: 1014, startPoint y: 307, endPoint x: 987, endPoint y: 310, distance: 27.5
click at [1006, 310] on h3 "Условия доставки" at bounding box center [1079, 308] width 327 height 14
click at [0, 0] on input "[STREET_ADDRESS]" at bounding box center [0, 0] width 0 height 0
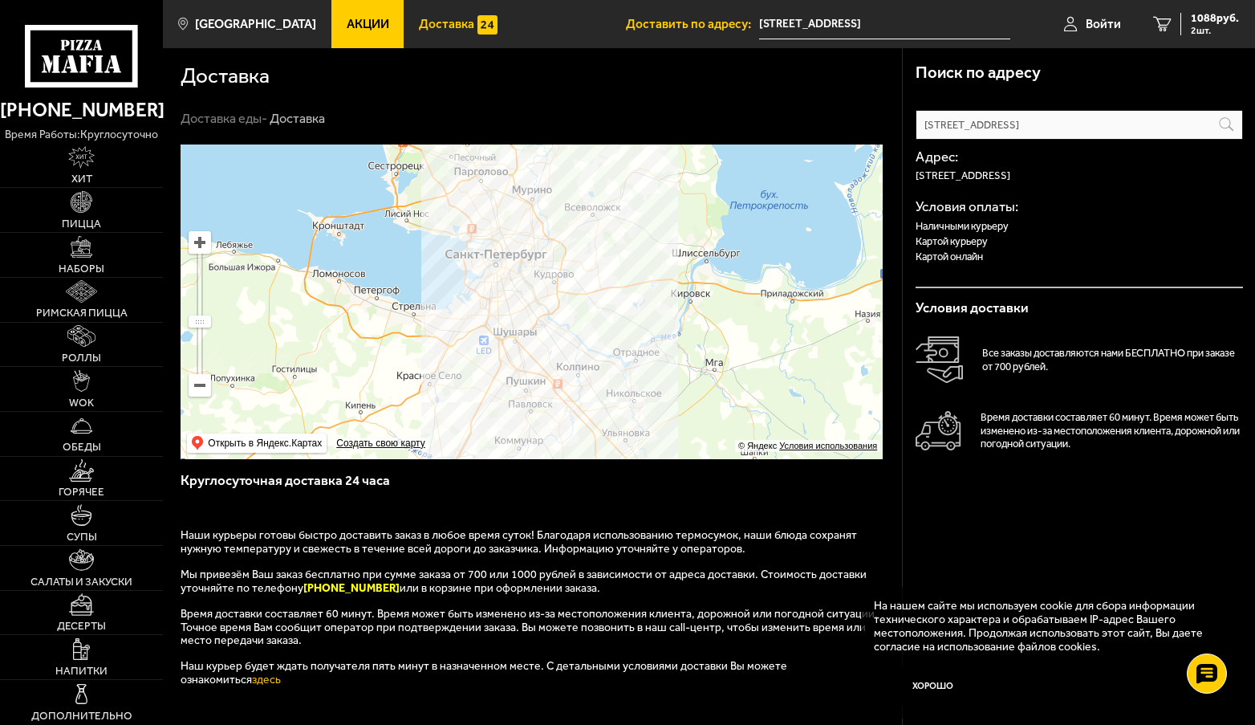
click at [896, 27] on input "[STREET_ADDRESS]" at bounding box center [884, 25] width 251 height 30
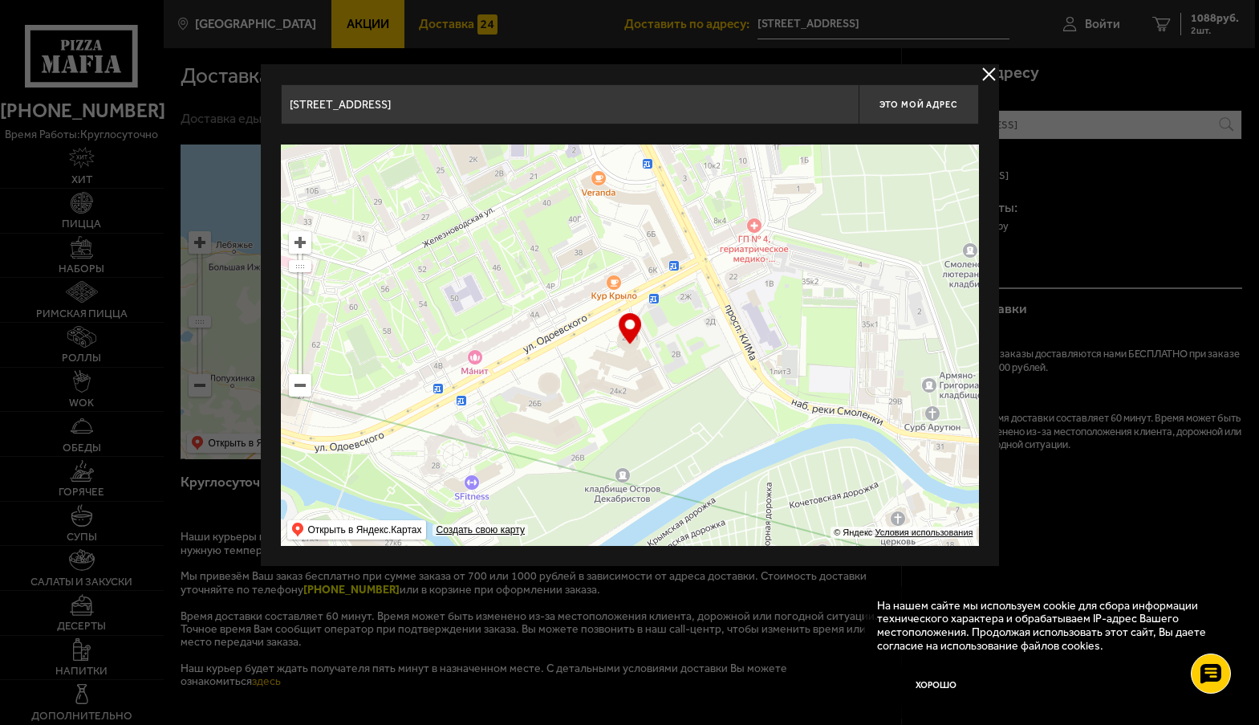
click at [895, 22] on div at bounding box center [629, 362] width 1259 height 725
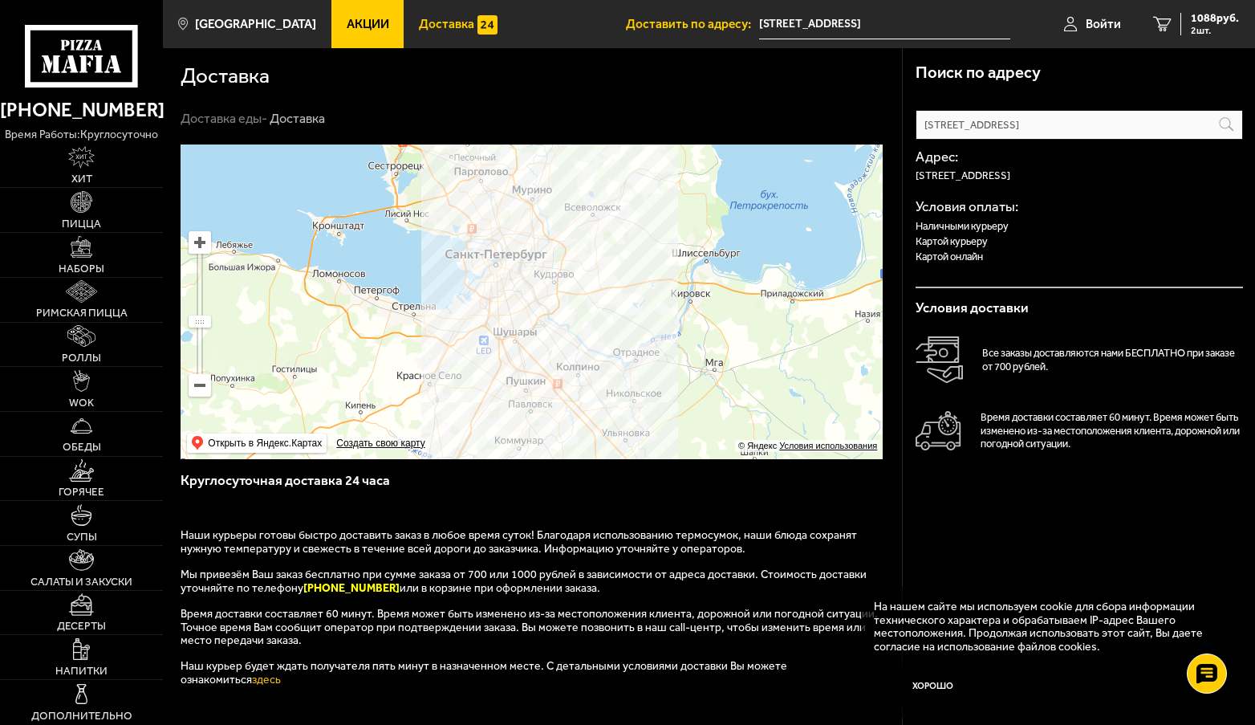
click at [0, 0] on input "[STREET_ADDRESS]" at bounding box center [0, 0] width 0 height 0
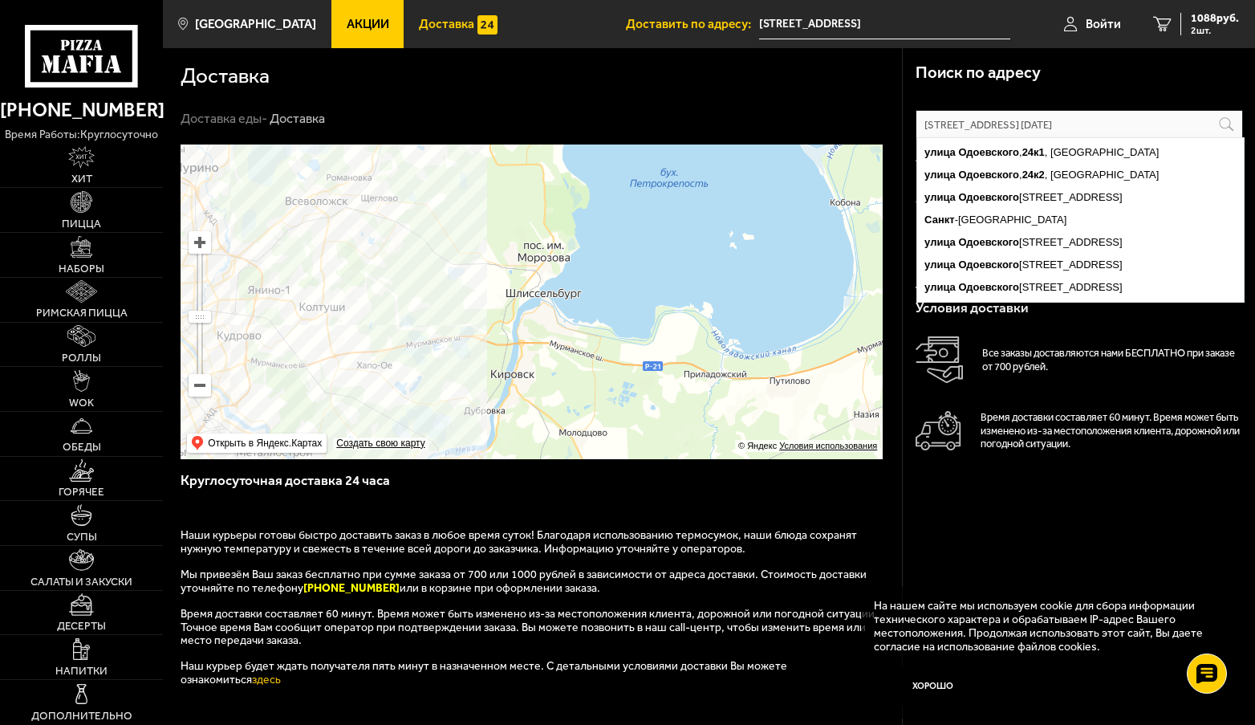
click at [0, 0] on input "[STREET_ADDRESS] [DATE]" at bounding box center [0, 0] width 0 height 0
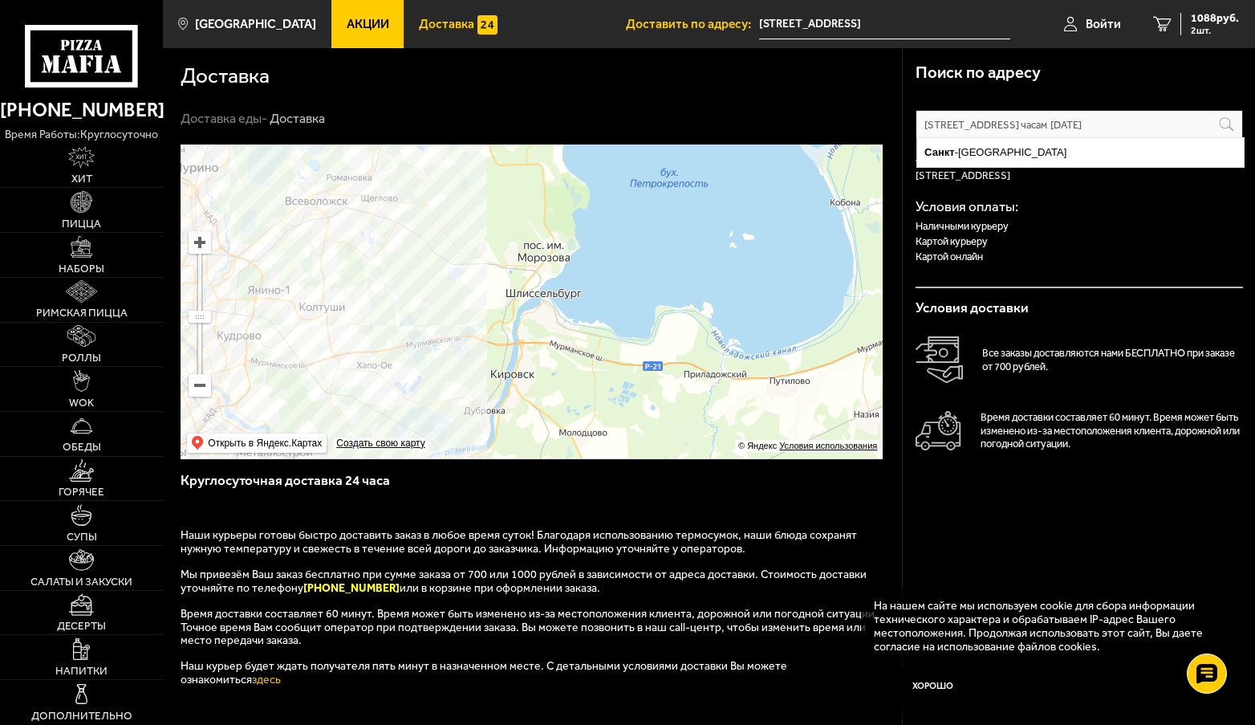
type input "[STREET_ADDRESS] часам [DATE]"
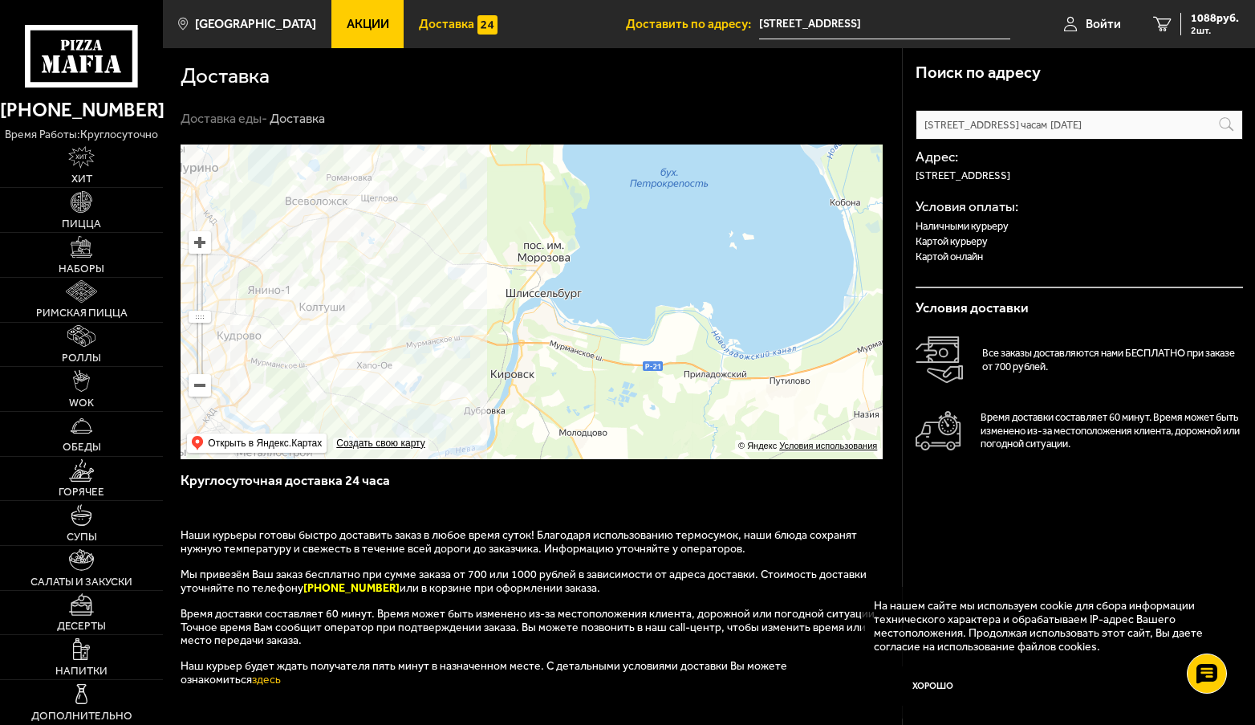
click at [945, 426] on img at bounding box center [939, 430] width 46 height 39
click at [1011, 425] on p "Время доставки составляет 60 минут. Время может быть изменено из-за местоположе…" at bounding box center [1112, 430] width 262 height 39
click at [1011, 426] on p "Время доставки составляет 60 минут. Время может быть изменено из-за местоположе…" at bounding box center [1112, 430] width 262 height 39
click at [957, 436] on img at bounding box center [939, 430] width 46 height 39
drag, startPoint x: 957, startPoint y: 436, endPoint x: 949, endPoint y: 435, distance: 8.9
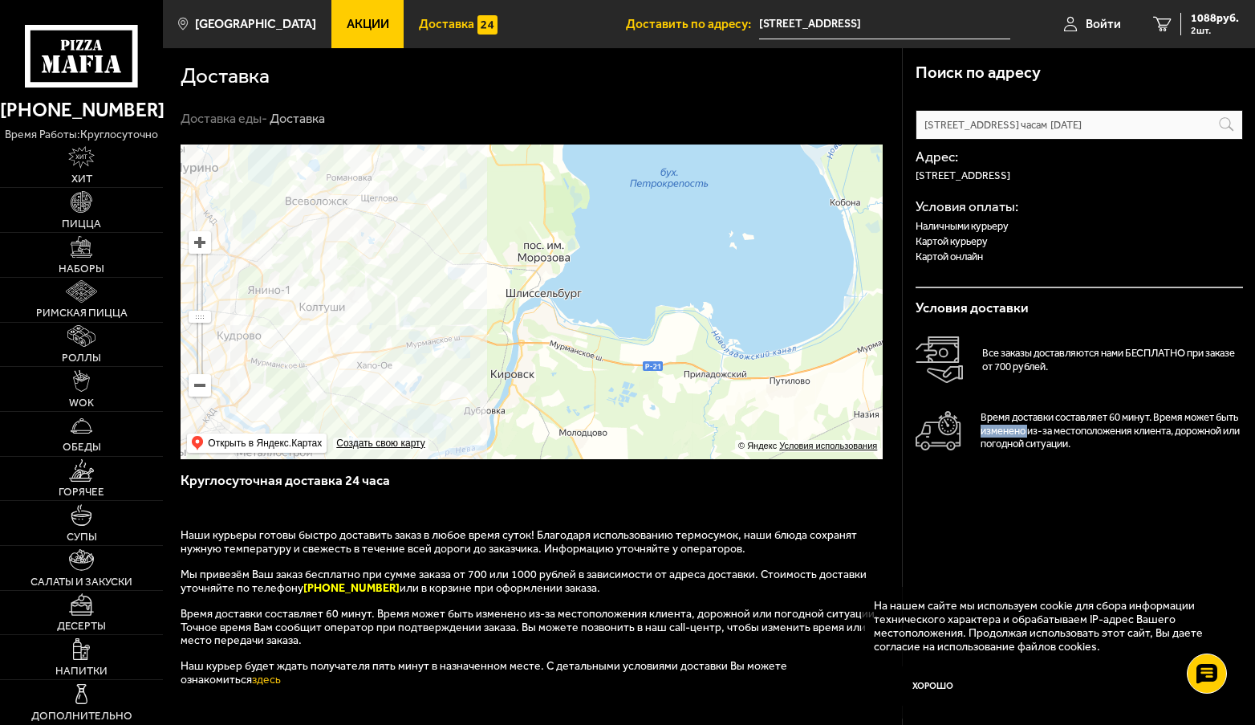
click at [957, 436] on img at bounding box center [939, 430] width 46 height 39
click at [930, 435] on img at bounding box center [939, 430] width 46 height 39
click at [929, 434] on img at bounding box center [939, 430] width 46 height 39
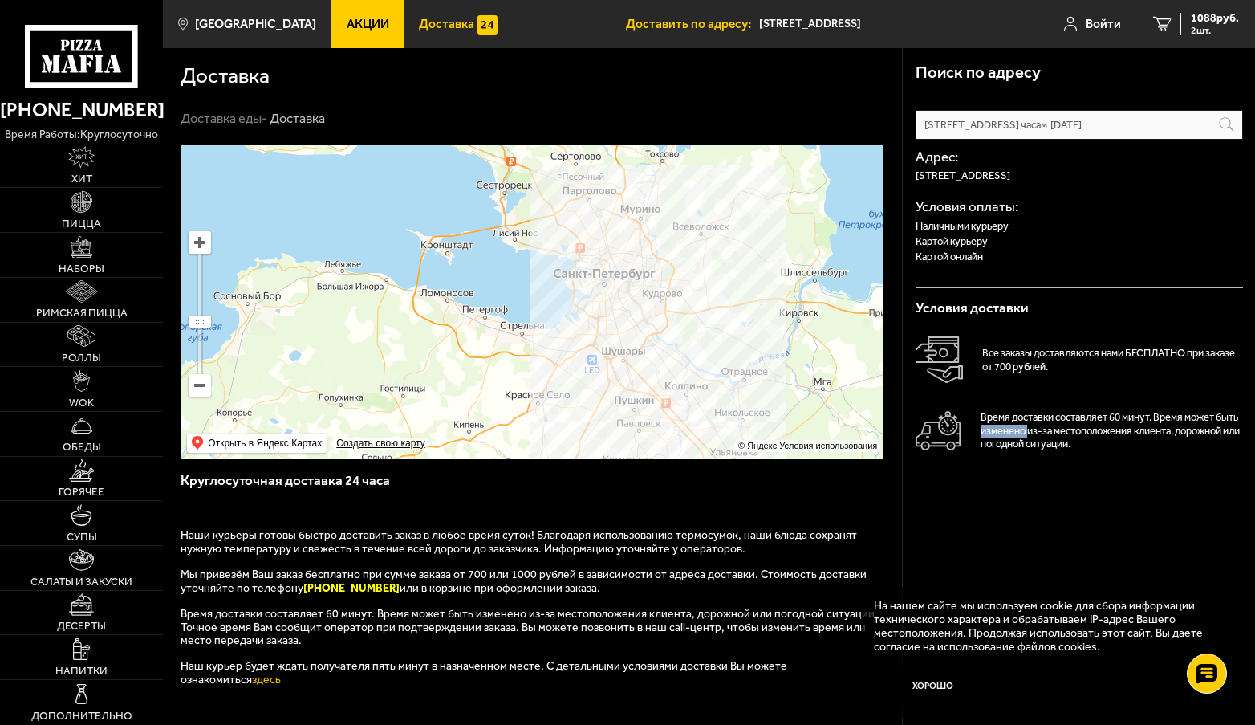
drag, startPoint x: 368, startPoint y: 368, endPoint x: 648, endPoint y: 303, distance: 286.7
click at [651, 300] on ymaps at bounding box center [532, 301] width 702 height 315
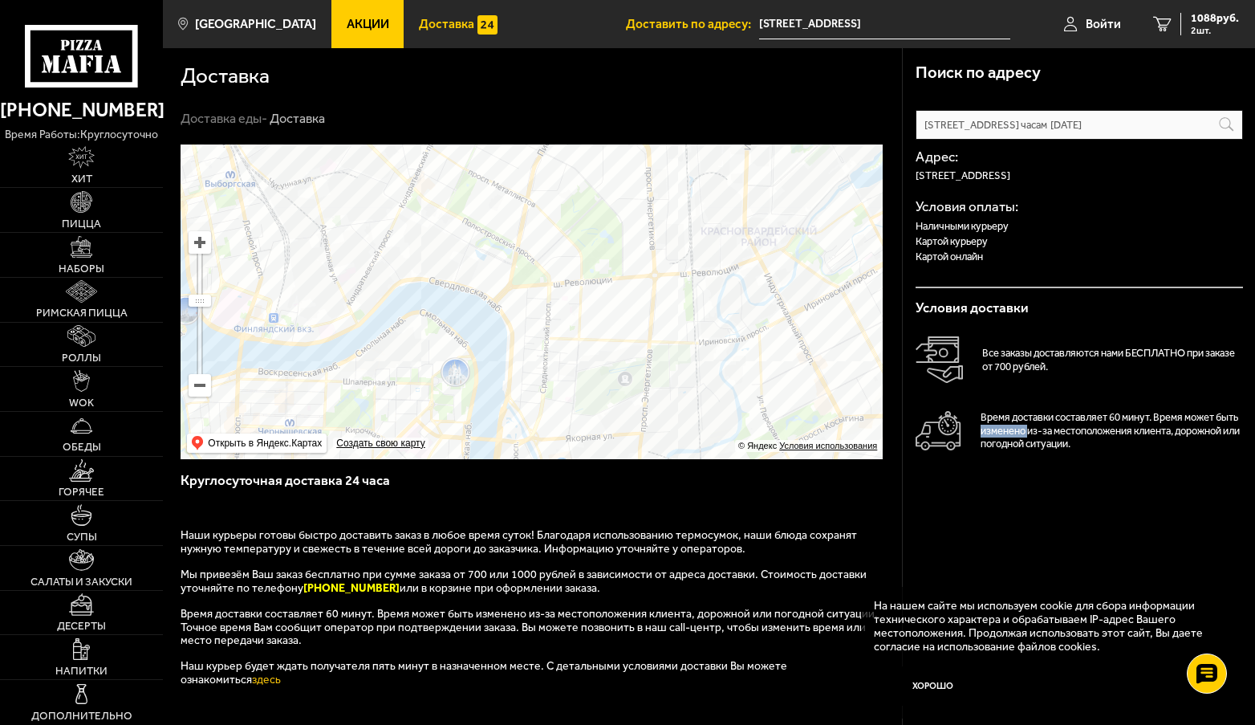
drag, startPoint x: 496, startPoint y: 360, endPoint x: 731, endPoint y: 173, distance: 300.9
click at [730, 173] on ymaps at bounding box center [532, 301] width 702 height 315
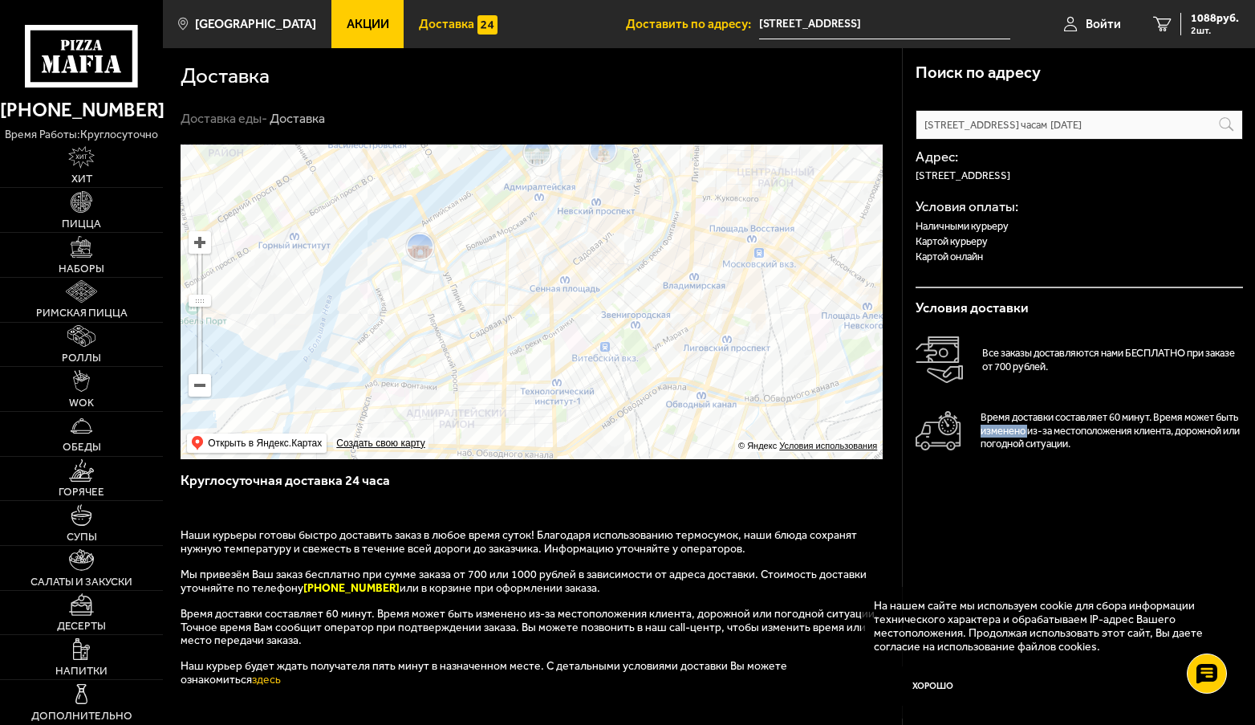
drag, startPoint x: 441, startPoint y: 338, endPoint x: 671, endPoint y: 227, distance: 255.6
click at [671, 227] on ymaps at bounding box center [532, 301] width 702 height 315
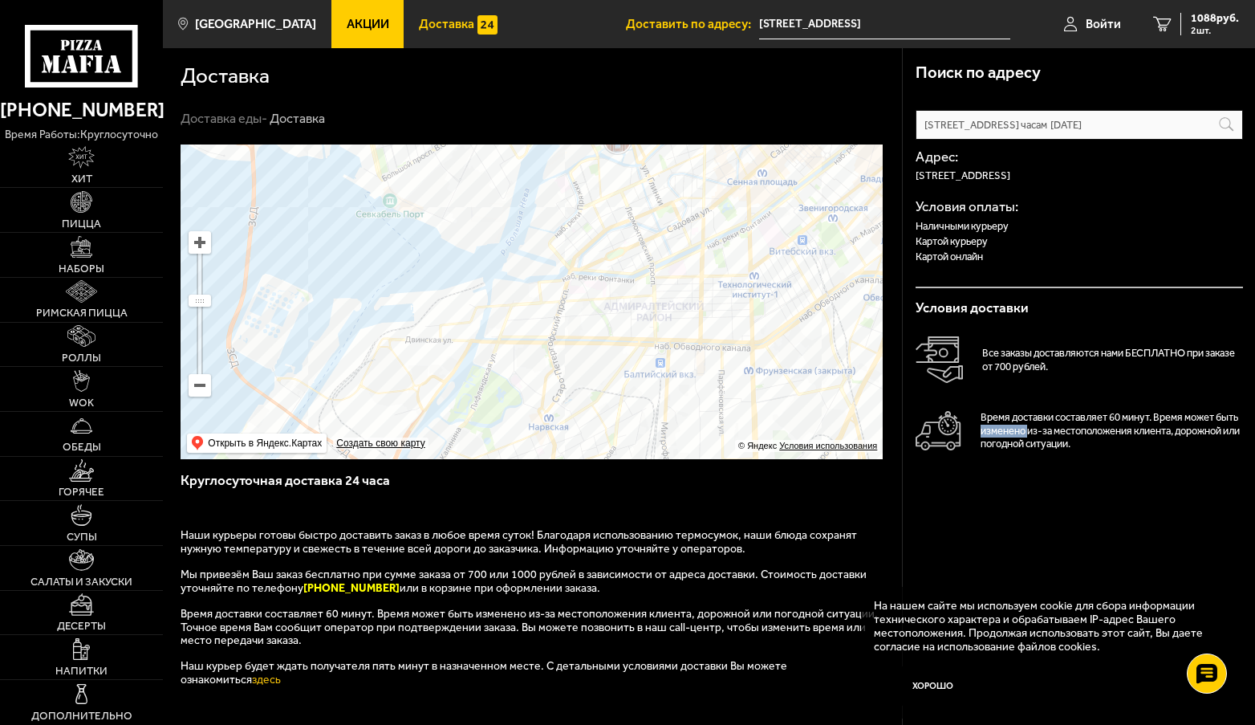
drag, startPoint x: 515, startPoint y: 333, endPoint x: 596, endPoint y: 255, distance: 112.4
click at [593, 258] on ymaps at bounding box center [532, 301] width 702 height 315
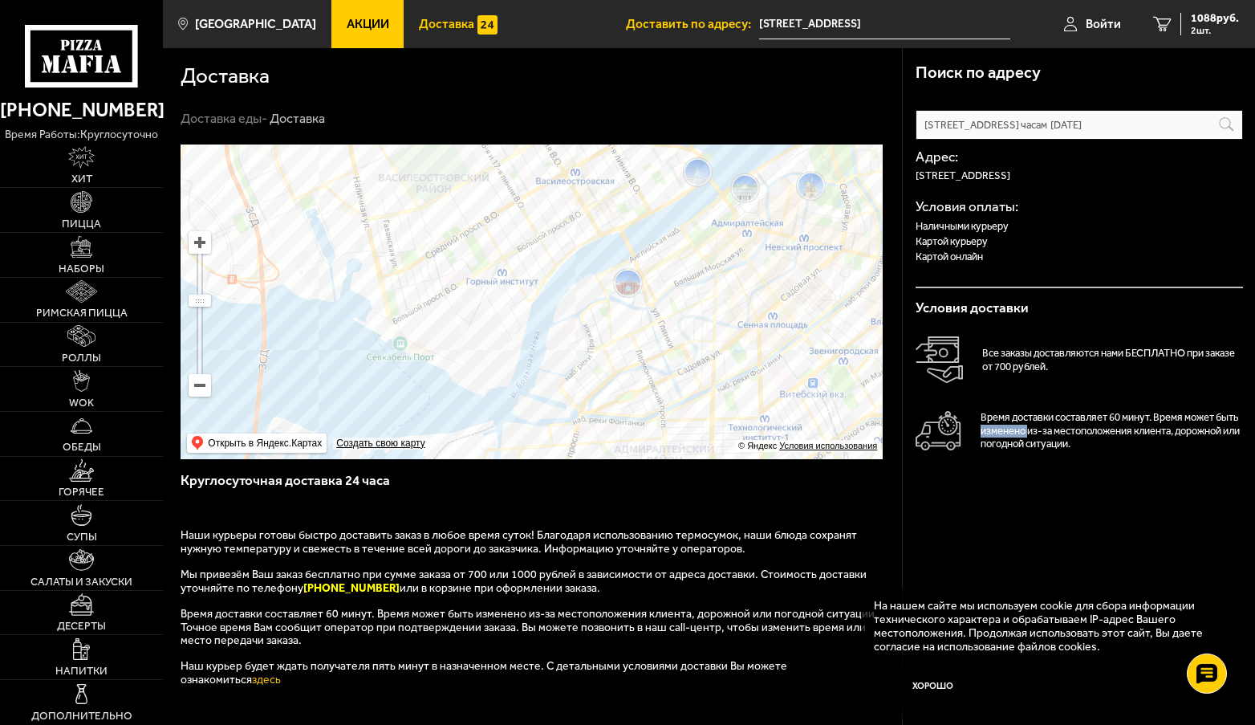
drag, startPoint x: 618, startPoint y: 247, endPoint x: 506, endPoint y: 490, distance: 267.9
click at [506, 490] on div "Поиск по адресу Информация по адресу Условия доставки Все заказы доставляются н…" at bounding box center [532, 513] width 739 height 738
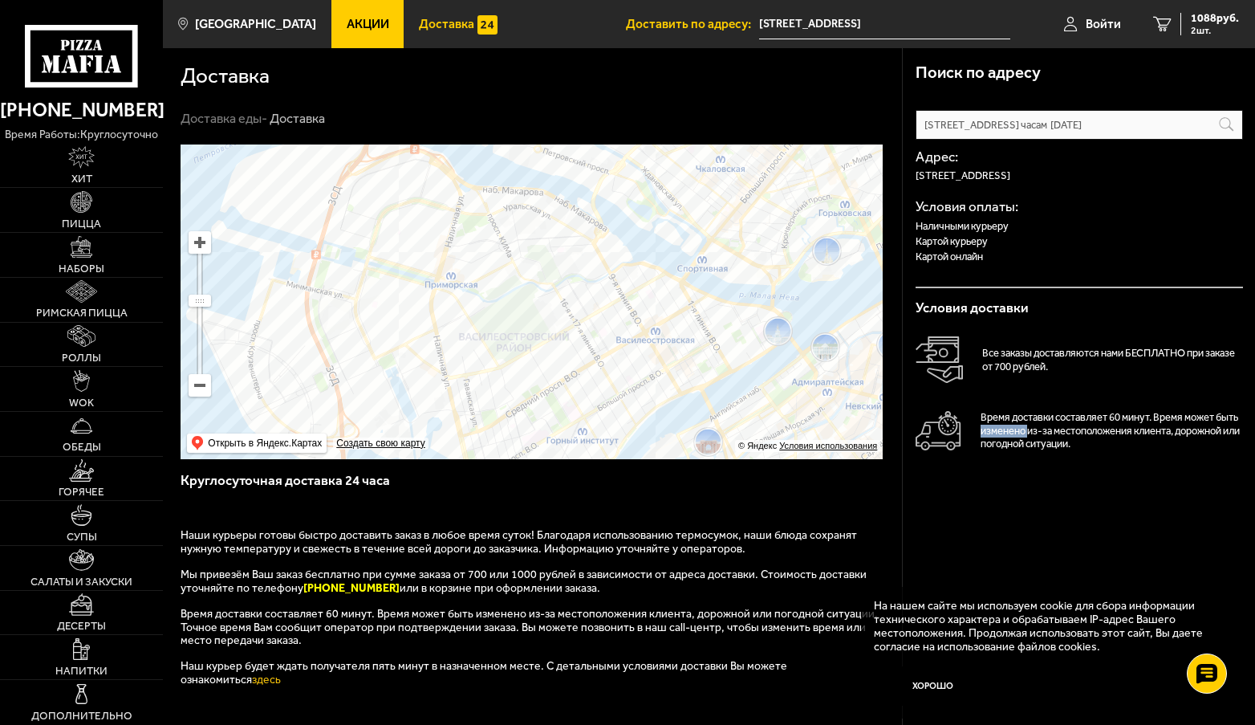
drag, startPoint x: 538, startPoint y: 366, endPoint x: 635, endPoint y: 423, distance: 111.9
click at [635, 423] on ymaps at bounding box center [532, 301] width 702 height 315
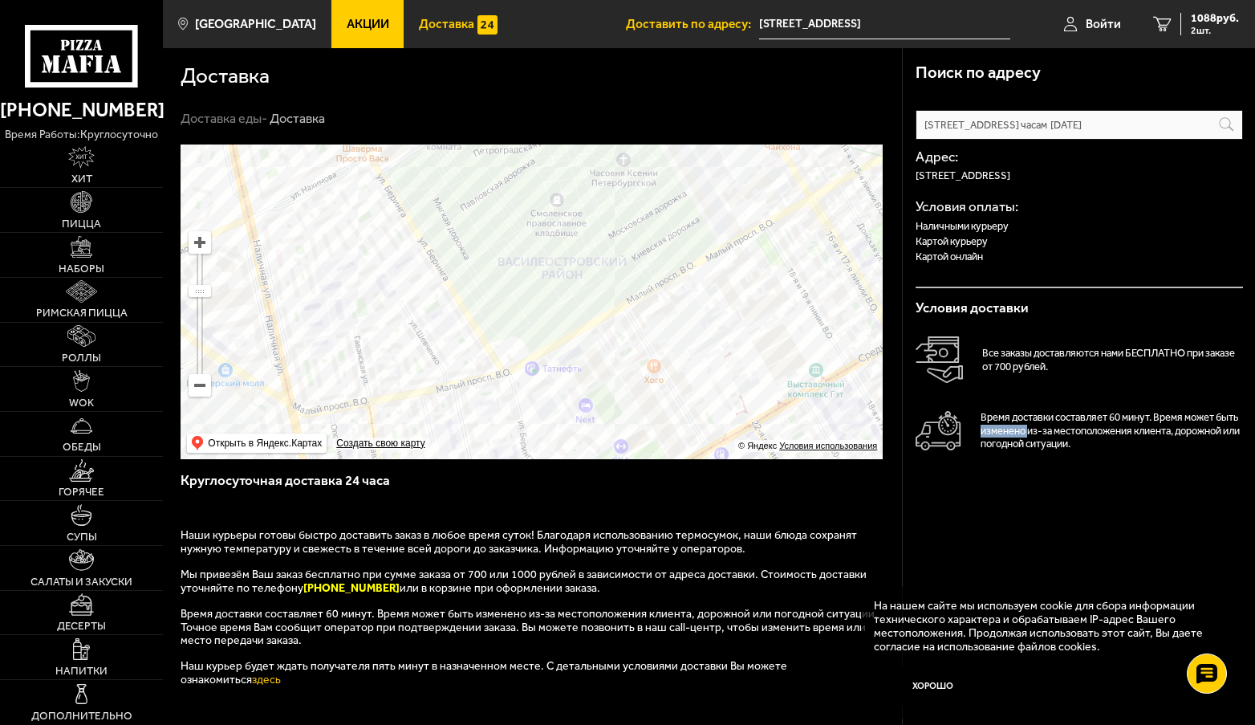
drag, startPoint x: 507, startPoint y: 397, endPoint x: 516, endPoint y: 471, distance: 74.4
click at [516, 471] on div "Поиск по адресу Информация по адресу Условия доставки Все заказы доставляются н…" at bounding box center [532, 513] width 739 height 738
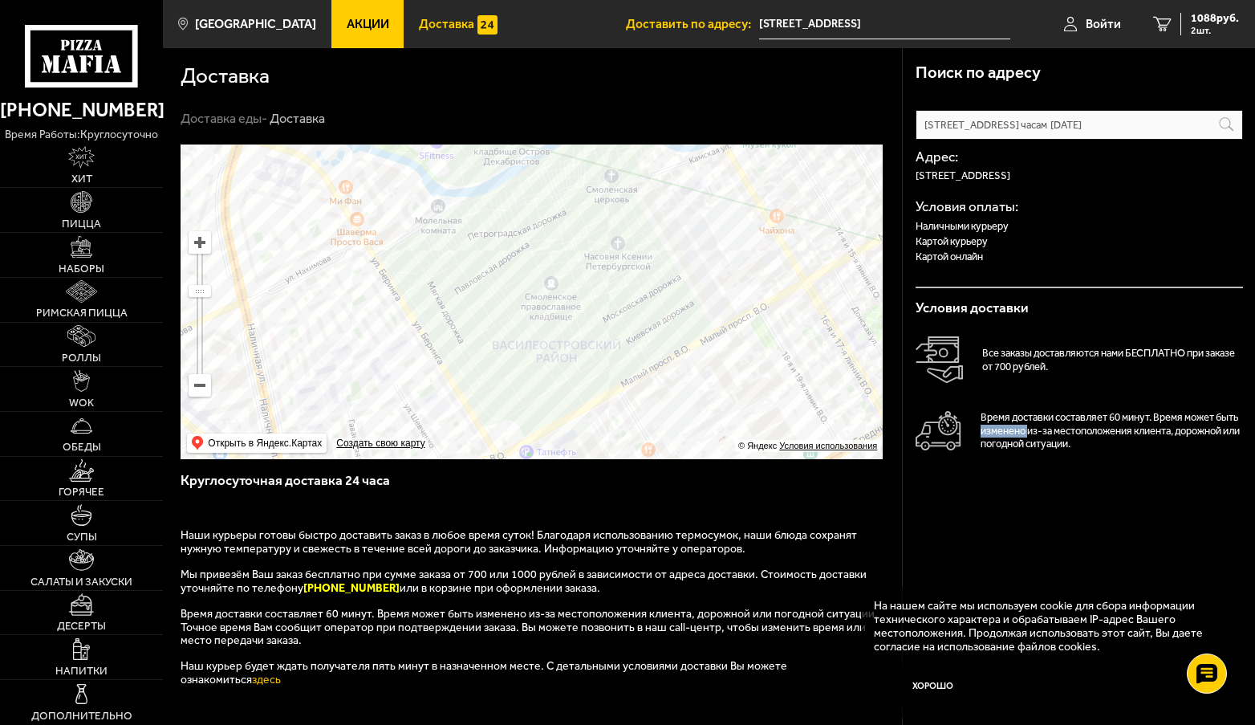
drag, startPoint x: 534, startPoint y: 345, endPoint x: 529, endPoint y: 429, distance: 83.7
click at [529, 429] on ymaps at bounding box center [532, 301] width 702 height 315
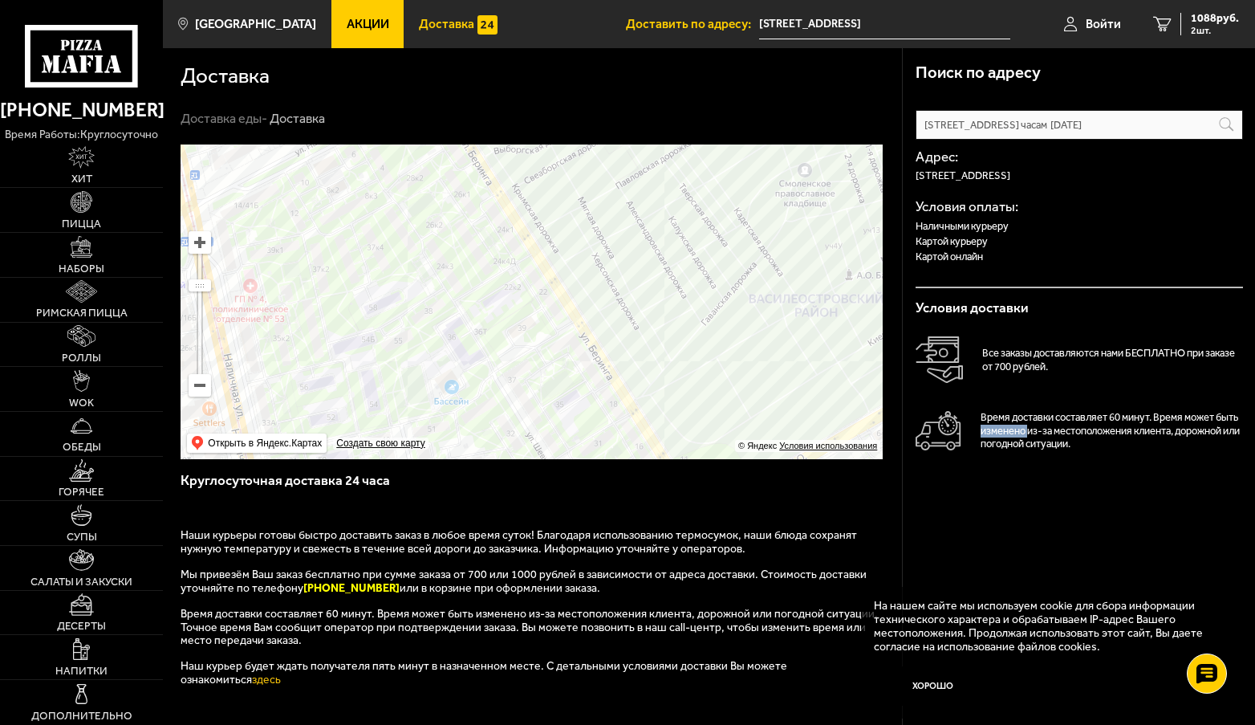
drag, startPoint x: 529, startPoint y: 429, endPoint x: 764, endPoint y: 457, distance: 236.8
click at [764, 457] on ymaps at bounding box center [532, 301] width 702 height 315
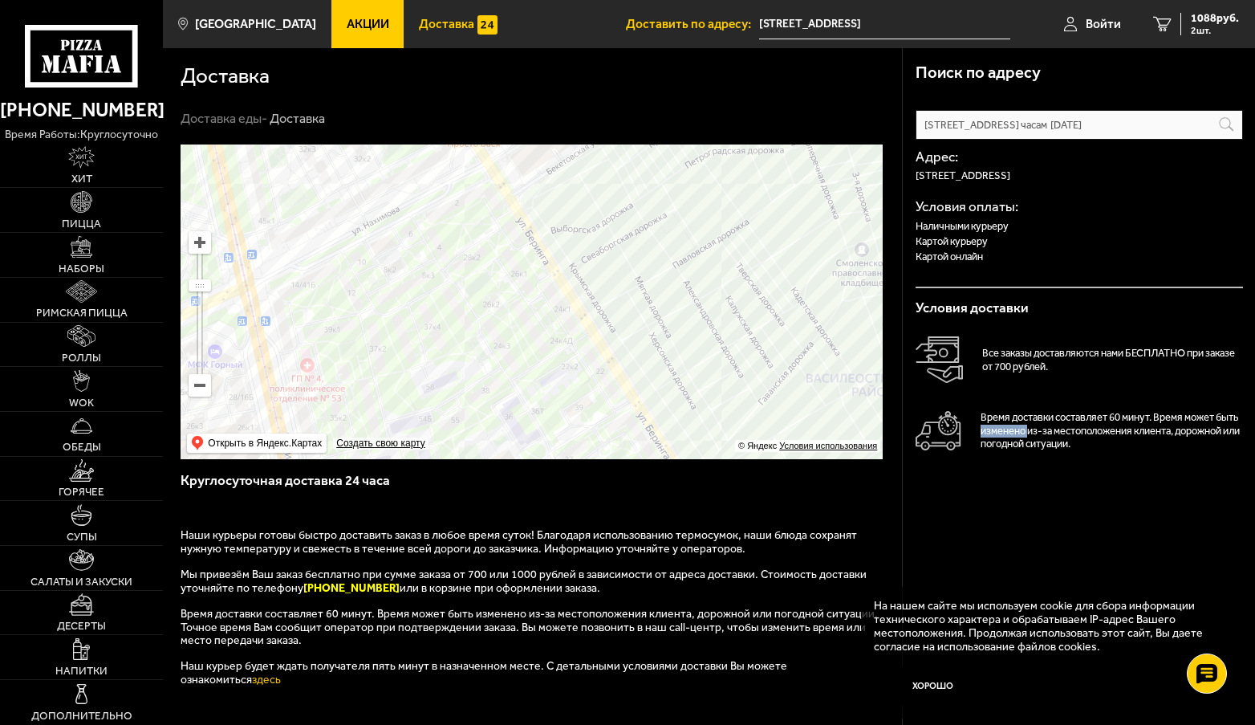
drag, startPoint x: 604, startPoint y: 441, endPoint x: 629, endPoint y: 581, distance: 142.8
click at [634, 583] on div "Поиск по адресу Информация по адресу Условия доставки Все заказы доставляются н…" at bounding box center [532, 513] width 739 height 738
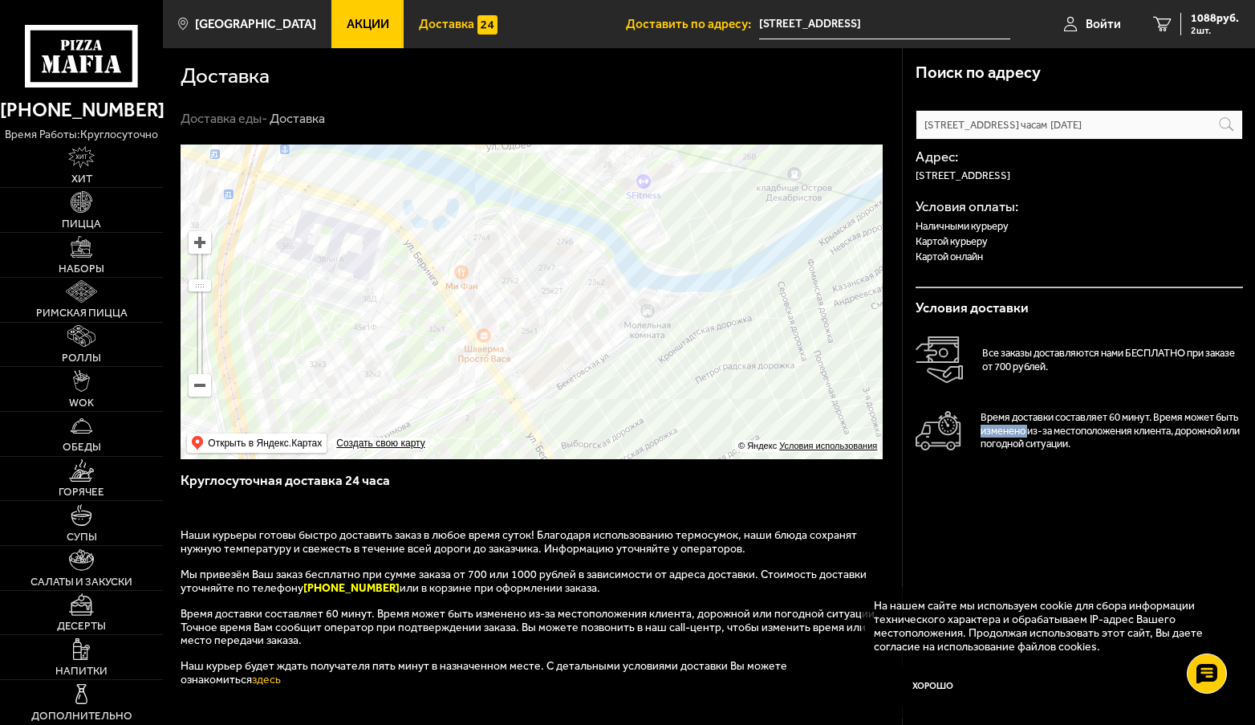
drag, startPoint x: 571, startPoint y: 380, endPoint x: 583, endPoint y: 524, distance: 144.9
click at [583, 524] on div "Поиск по адресу Информация по адресу Условия доставки Все заказы доставляются н…" at bounding box center [532, 513] width 739 height 738
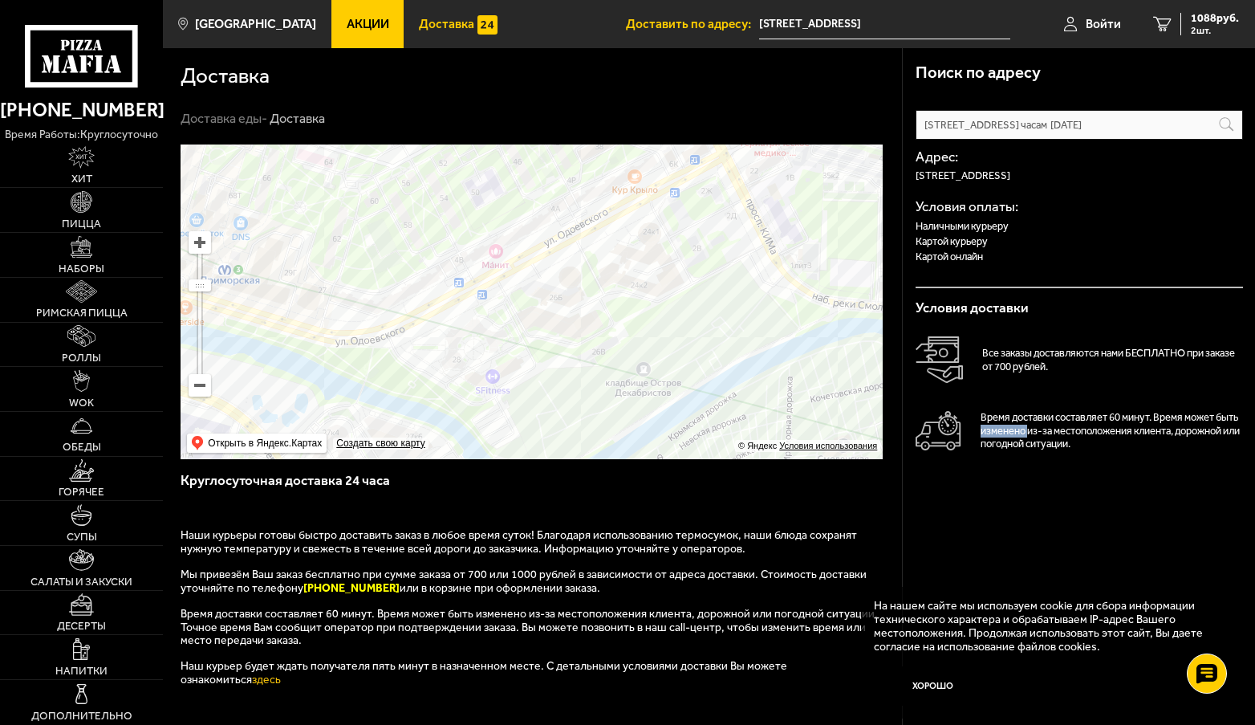
drag, startPoint x: 664, startPoint y: 362, endPoint x: 505, endPoint y: 469, distance: 192.5
click at [505, 469] on div "Поиск по адресу Информация по адресу Условия доставки Все заказы доставляются н…" at bounding box center [532, 513] width 739 height 738
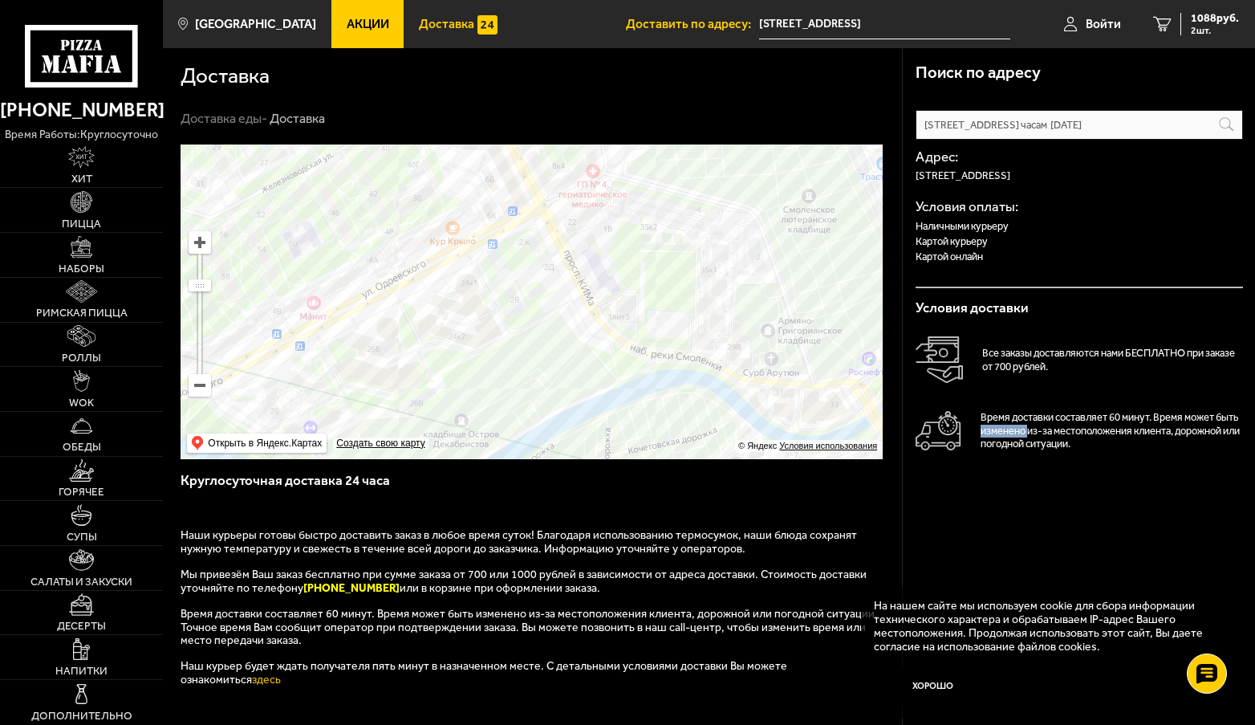
drag, startPoint x: 751, startPoint y: 258, endPoint x: 569, endPoint y: 307, distance: 188.8
click at [569, 307] on ymaps at bounding box center [532, 301] width 702 height 315
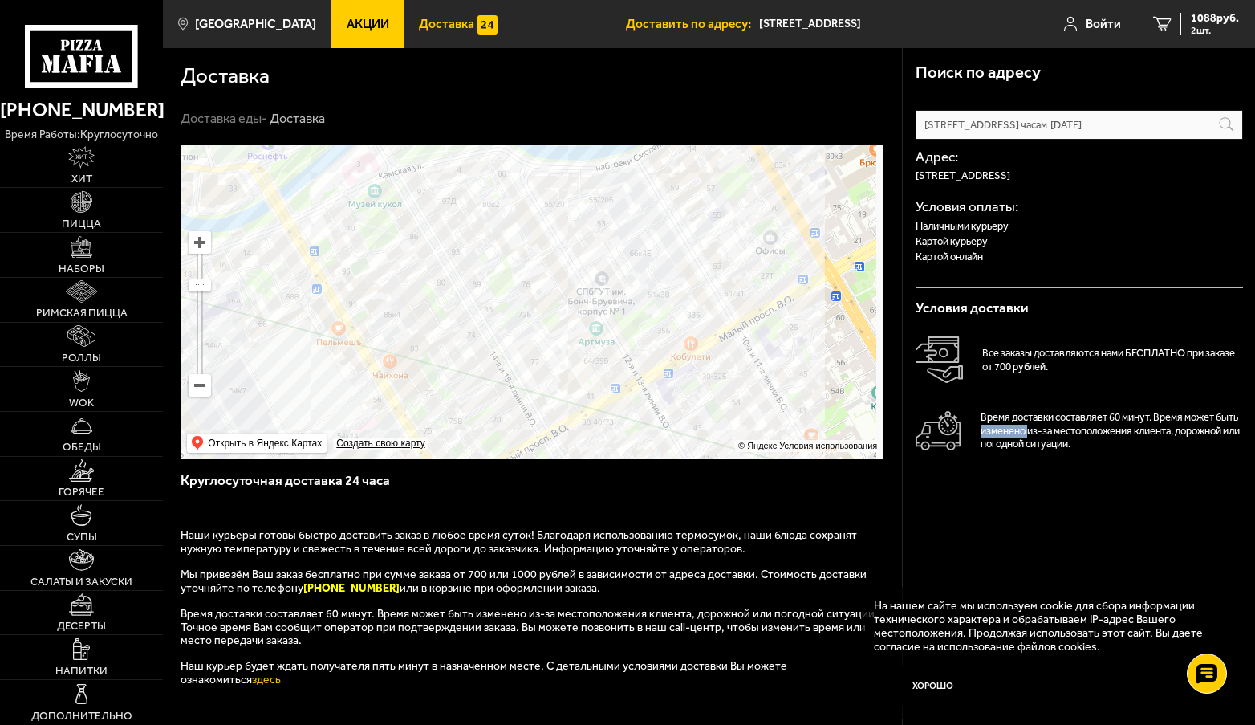
drag, startPoint x: 530, startPoint y: 343, endPoint x: -78, endPoint y: 138, distance: 642.1
click at [0, 138] on html "[PHONE_NUMBER] время работы: круглосуточно [PERSON_NAME] Наборы Римская пицца Р…" at bounding box center [627, 533] width 1255 height 1066
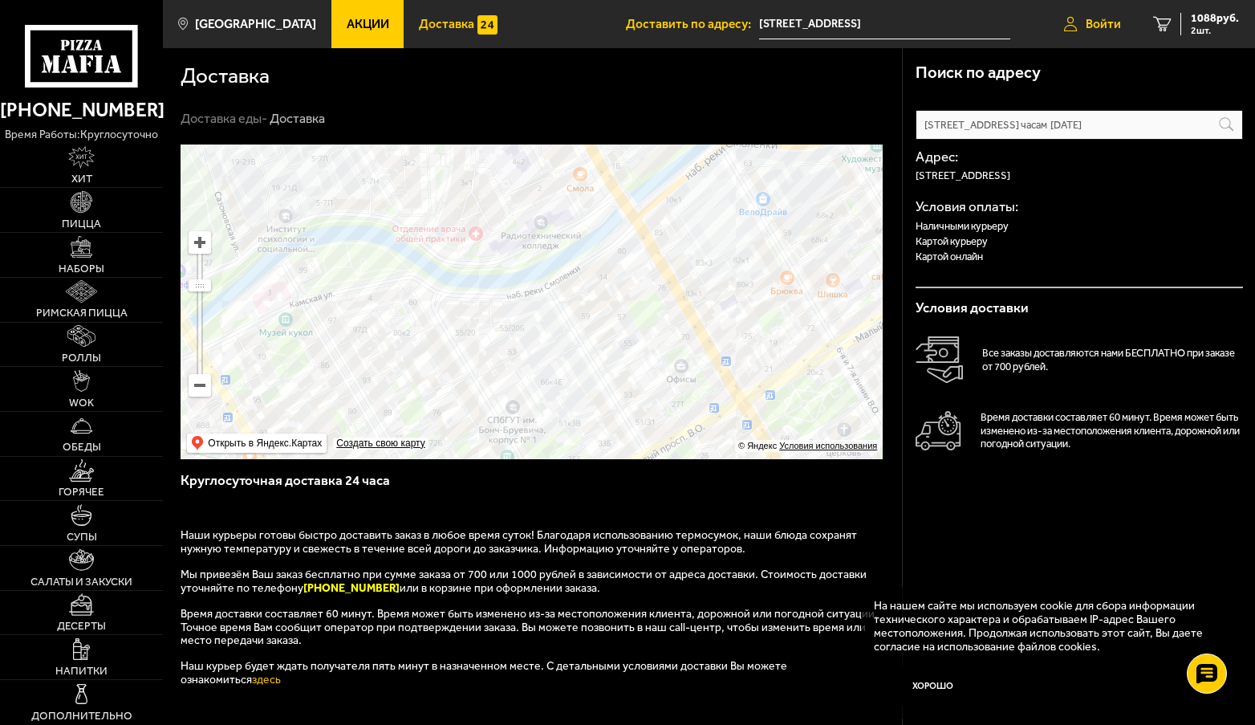
click at [1088, 23] on span "Войти" at bounding box center [1103, 24] width 35 height 13
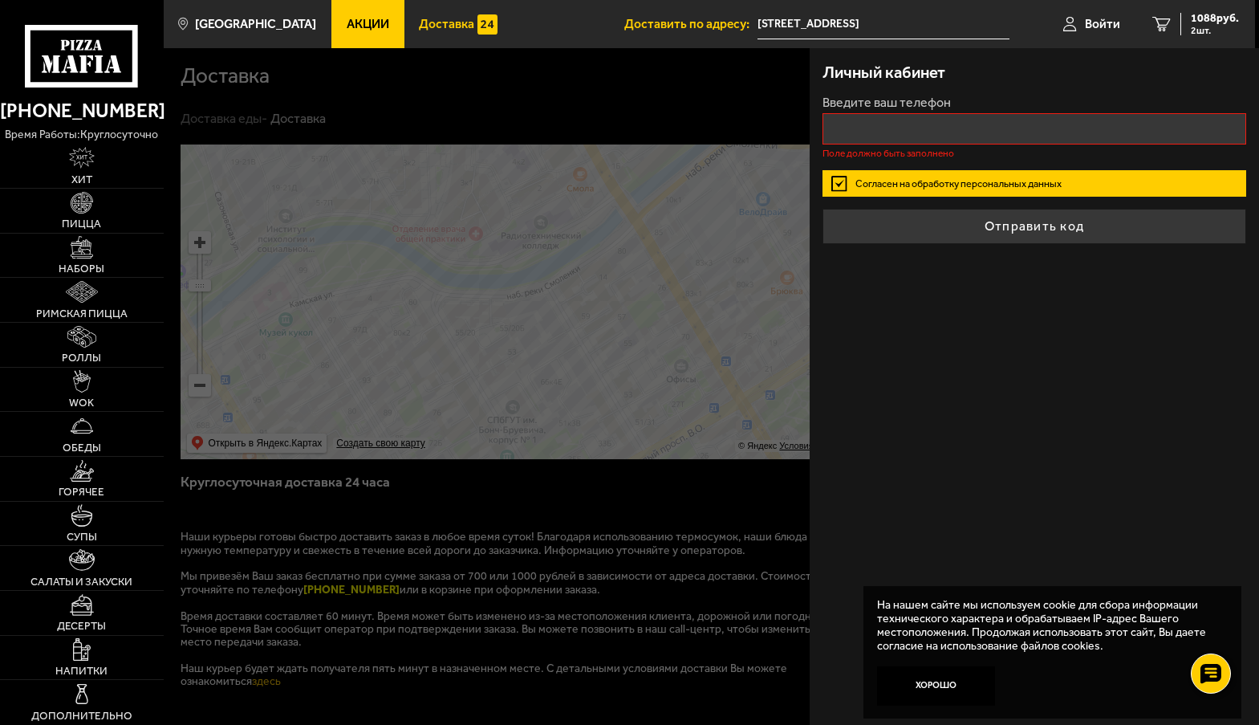
click at [1065, 275] on div "Личный кабинет Введите ваш телефон Поле должно быть заполнено Согласен на обраб…" at bounding box center [1034, 386] width 449 height 677
